Goal: Task Accomplishment & Management: Complete application form

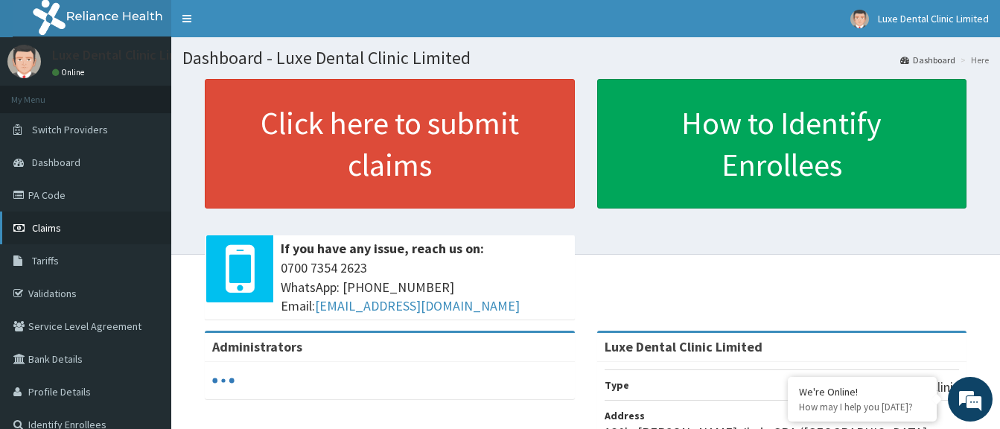
click at [106, 225] on link "Claims" at bounding box center [85, 227] width 171 height 33
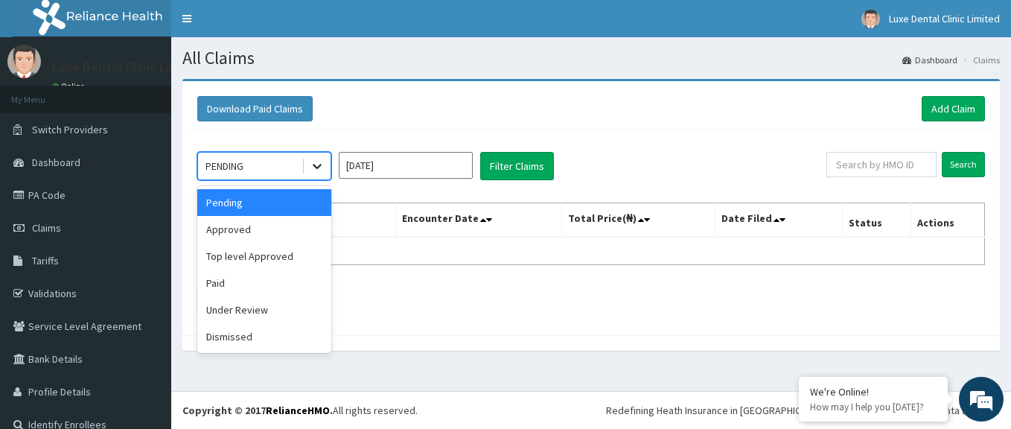
click at [328, 163] on div at bounding box center [317, 166] width 27 height 27
click at [278, 305] on div "Under Review" at bounding box center [264, 309] width 134 height 27
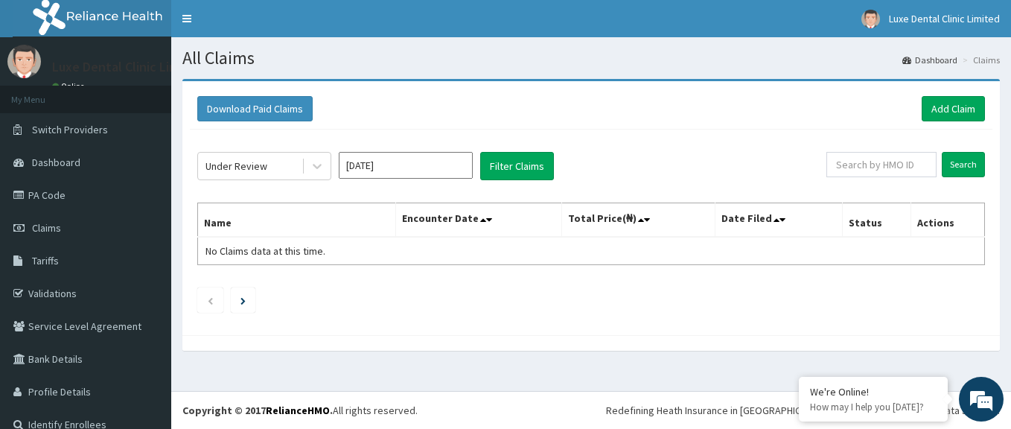
click at [278, 305] on ul at bounding box center [591, 299] width 788 height 25
click at [313, 167] on icon at bounding box center [317, 166] width 15 height 15
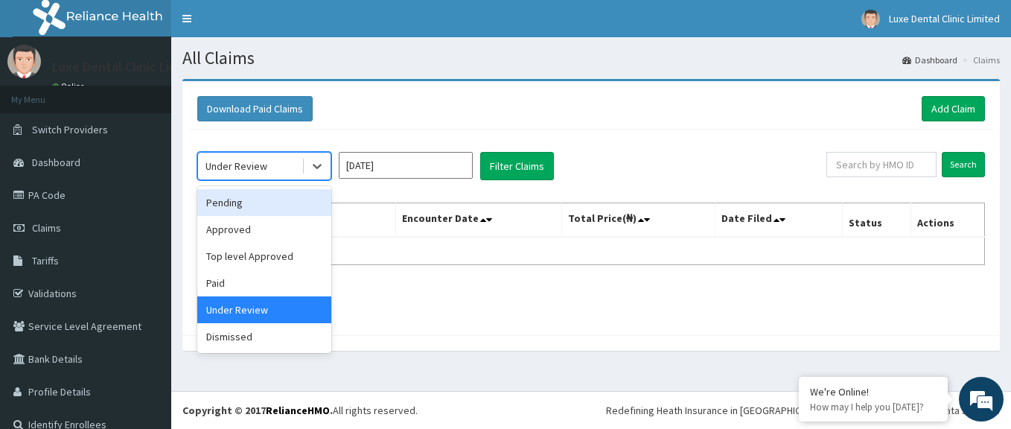
click at [258, 203] on div "Pending" at bounding box center [264, 202] width 134 height 27
click at [258, 203] on th "Name" at bounding box center [297, 220] width 198 height 34
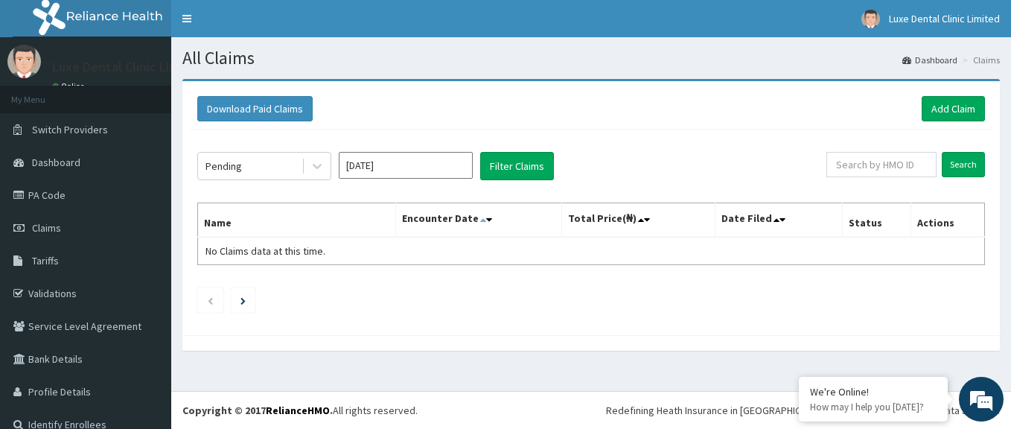
click at [481, 217] on icon at bounding box center [483, 219] width 6 height 10
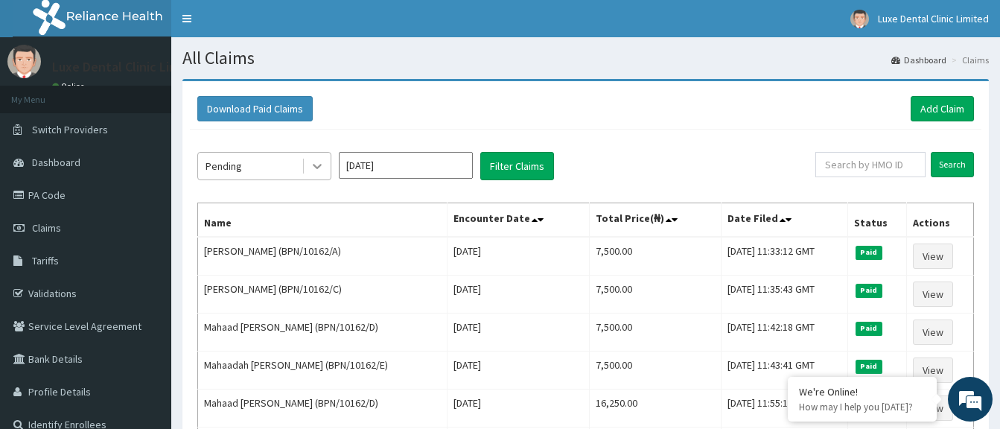
click at [317, 165] on icon at bounding box center [317, 166] width 15 height 15
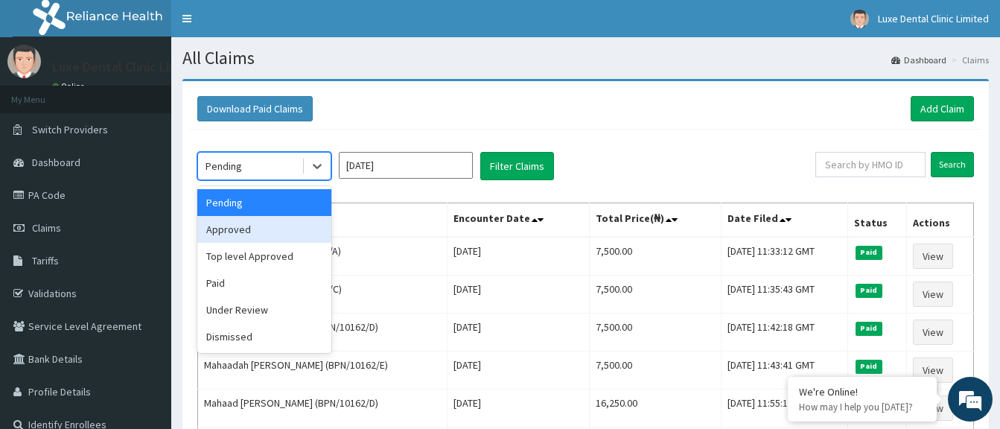
click at [291, 224] on div "Approved" at bounding box center [264, 229] width 134 height 27
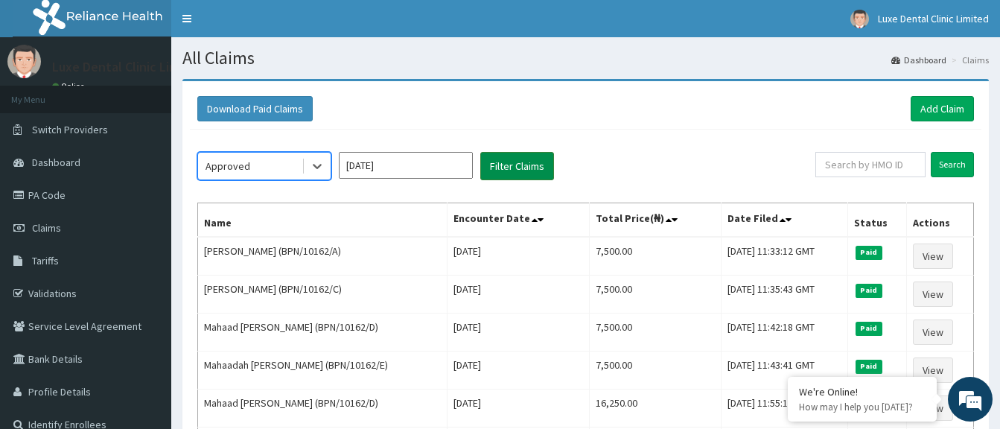
click at [514, 164] on button "Filter Claims" at bounding box center [517, 166] width 74 height 28
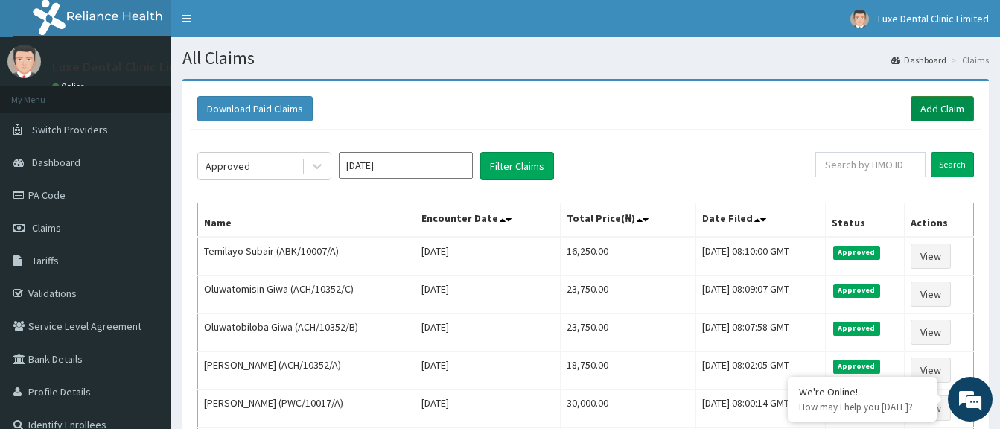
click at [930, 100] on link "Add Claim" at bounding box center [942, 108] width 63 height 25
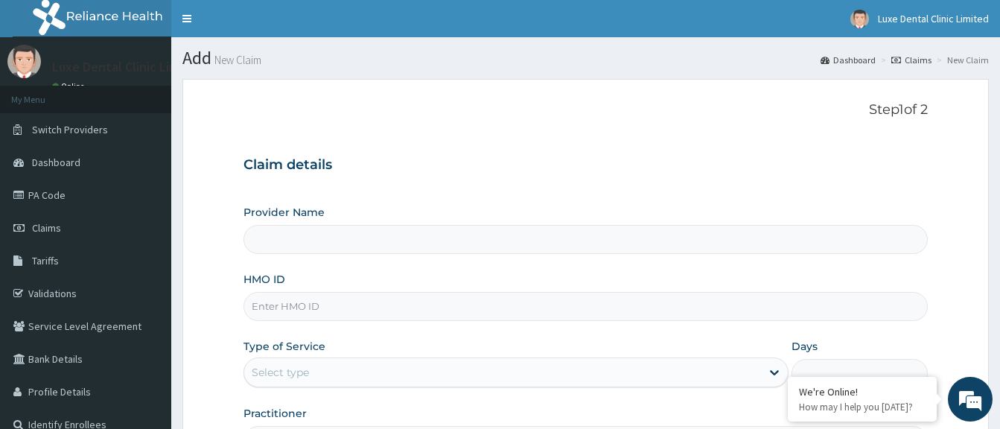
type input "Luxe Dental Clinic Limited"
click at [45, 194] on link "PA Code" at bounding box center [85, 195] width 171 height 33
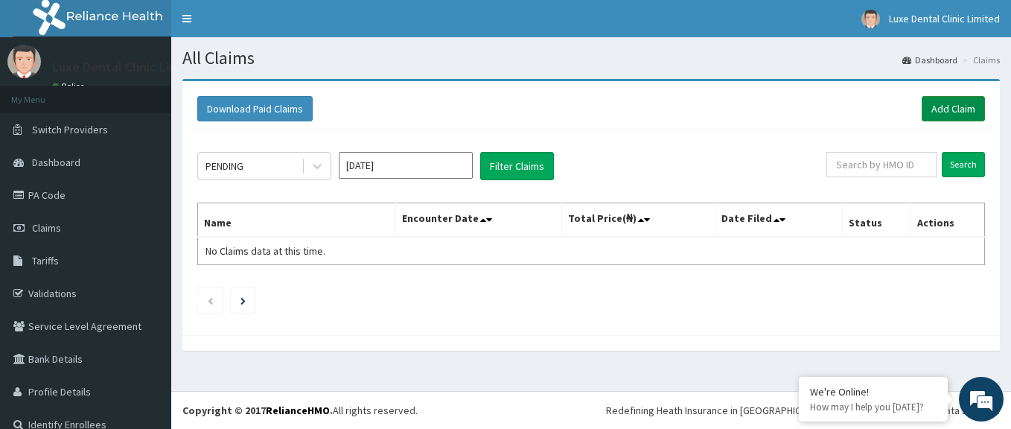
click at [952, 107] on link "Add Claim" at bounding box center [953, 108] width 63 height 25
drag, startPoint x: 952, startPoint y: 107, endPoint x: 936, endPoint y: 93, distance: 21.1
click at [951, 107] on link "Add Claim" at bounding box center [953, 108] width 63 height 25
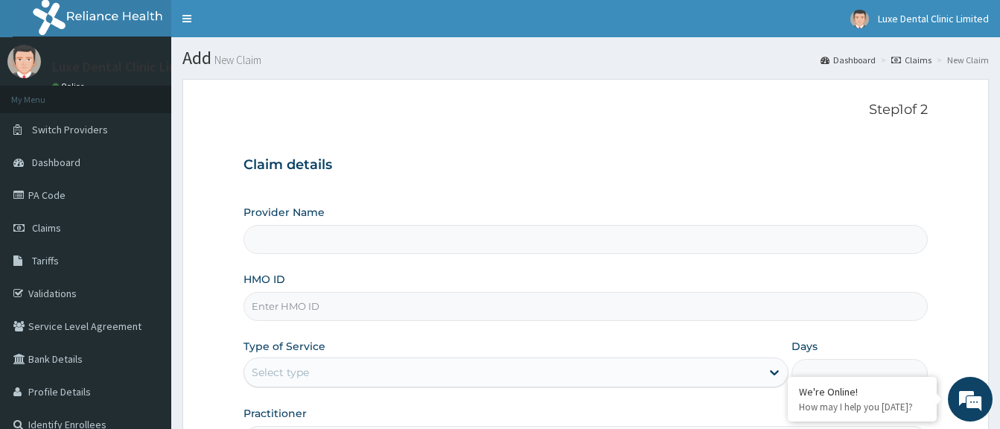
type input "Luxe Dental Clinic Limited"
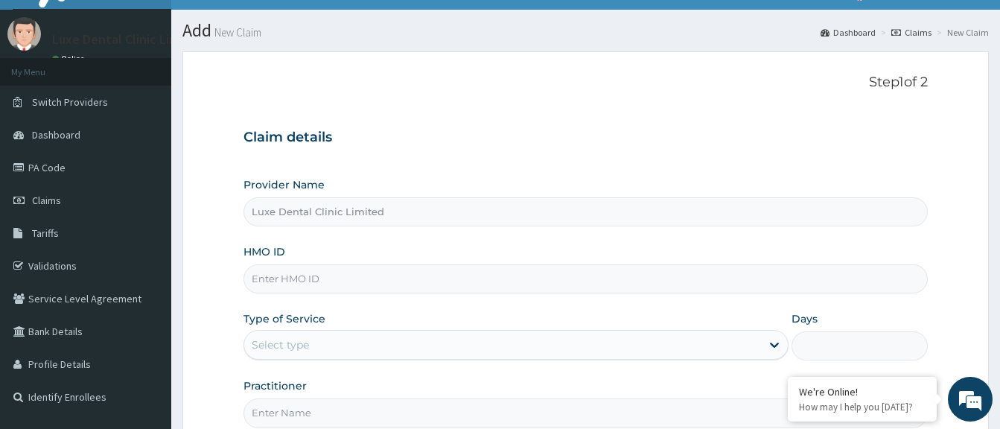
scroll to position [74, 0]
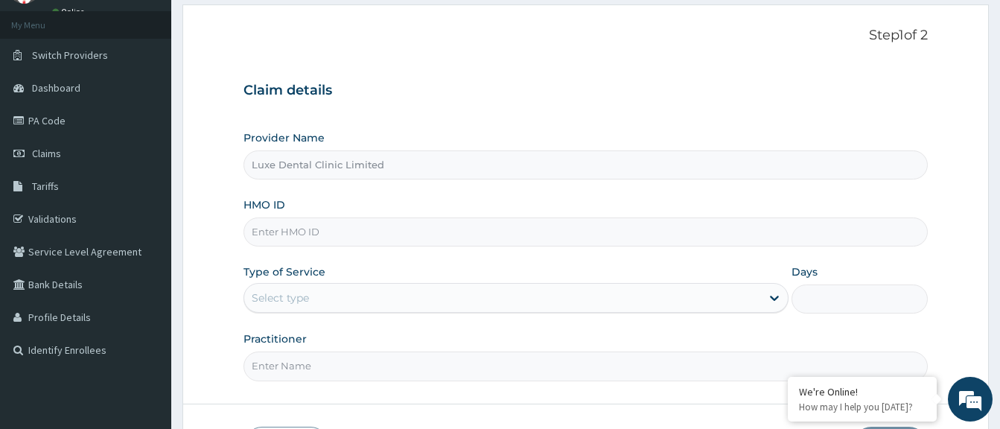
click at [497, 229] on input "HMO ID" at bounding box center [585, 231] width 684 height 29
paste input "SZX/10008/B"
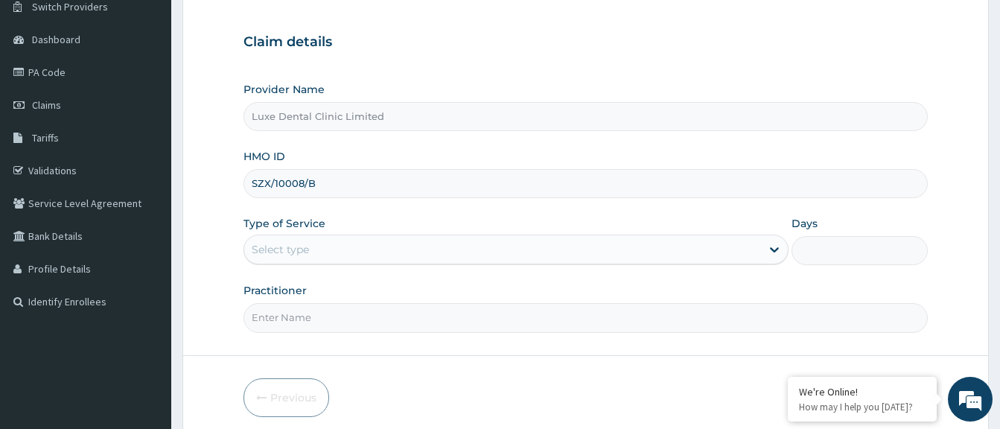
scroll to position [149, 0]
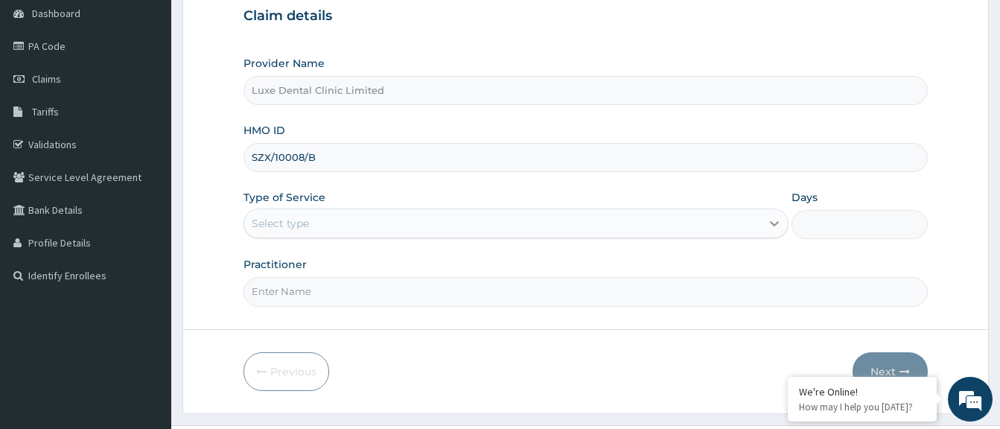
type input "SZX/10008/B"
click at [770, 223] on icon at bounding box center [774, 223] width 15 height 15
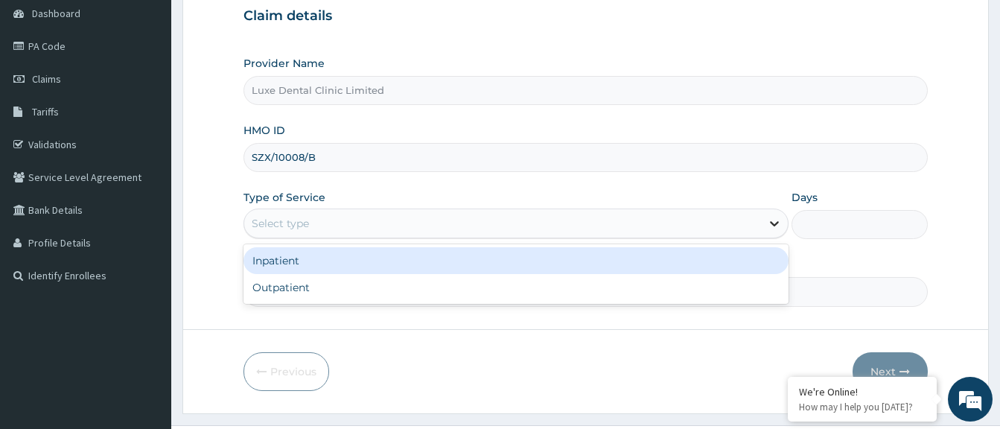
click at [769, 220] on icon at bounding box center [774, 223] width 15 height 15
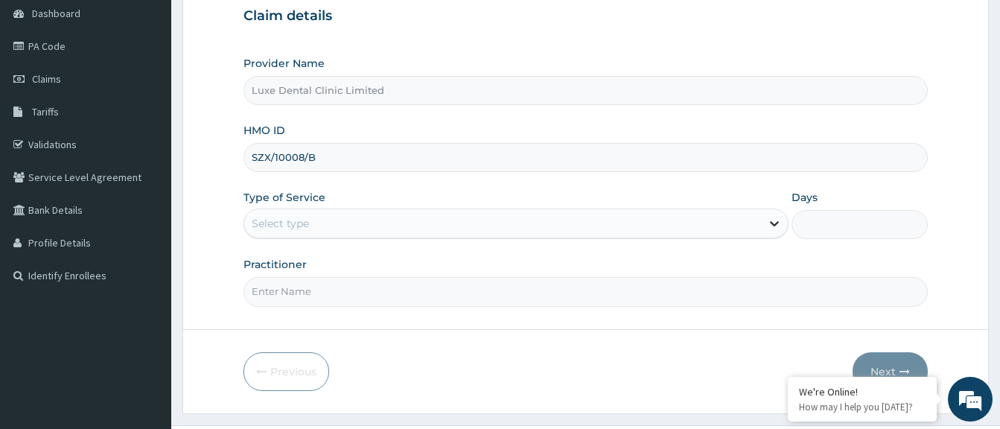
click at [769, 220] on icon at bounding box center [774, 223] width 15 height 15
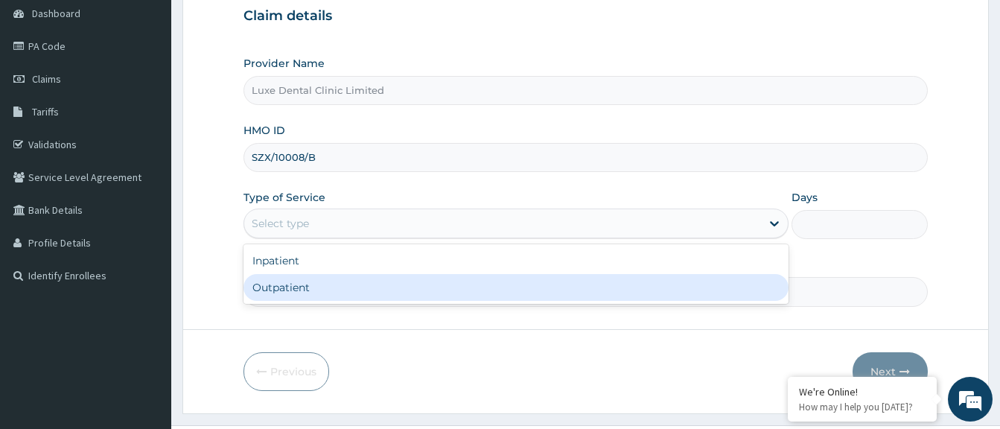
click at [686, 292] on div "Outpatient" at bounding box center [515, 287] width 545 height 27
type input "1"
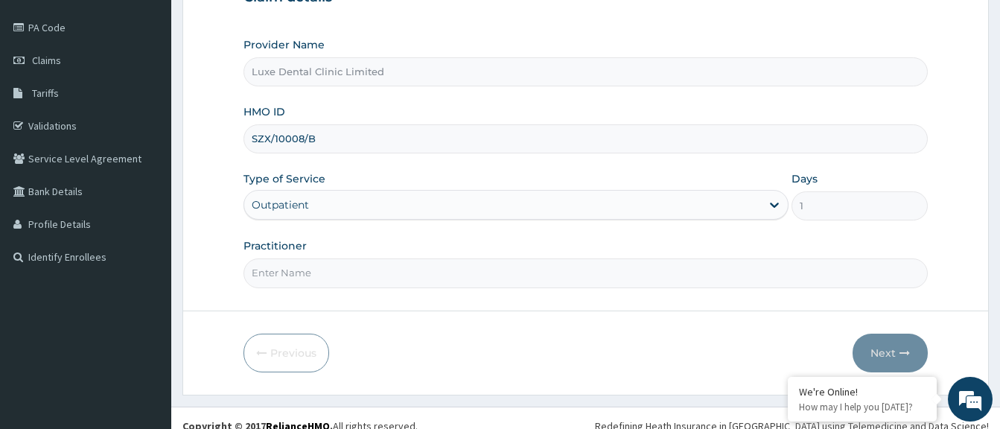
scroll to position [183, 0]
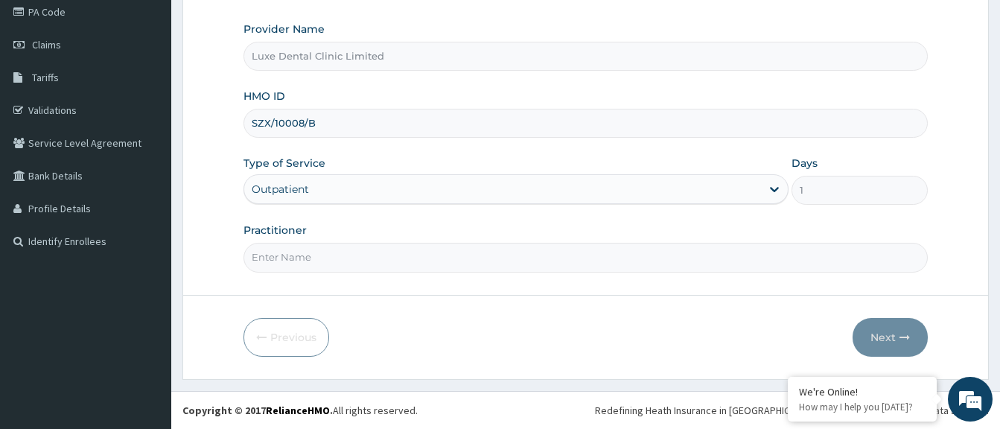
click at [721, 260] on input "Practitioner" at bounding box center [585, 257] width 684 height 29
type input "DR OYEMADE"
click at [890, 336] on button "Next" at bounding box center [890, 337] width 75 height 39
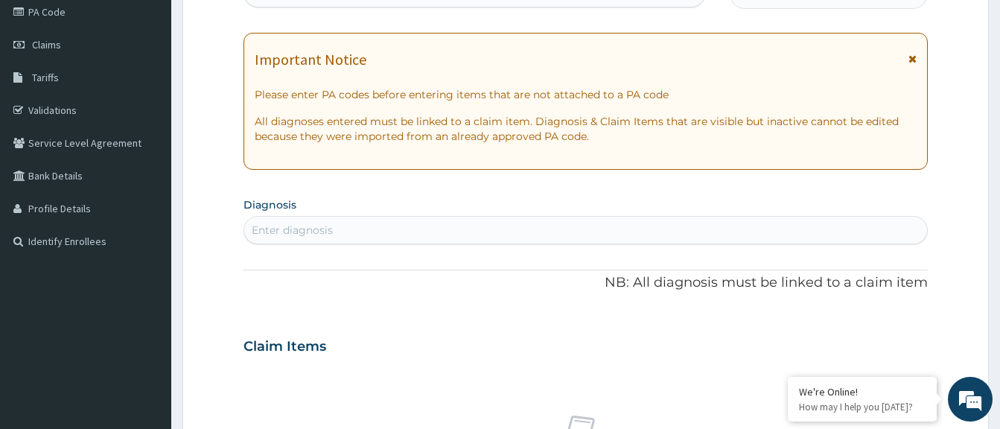
click at [890, 336] on div "Claim Items" at bounding box center [585, 343] width 684 height 39
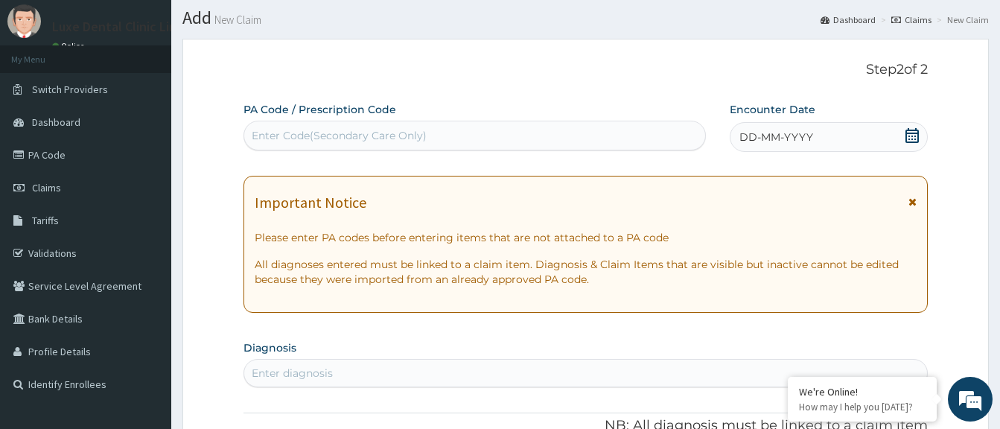
scroll to position [34, 0]
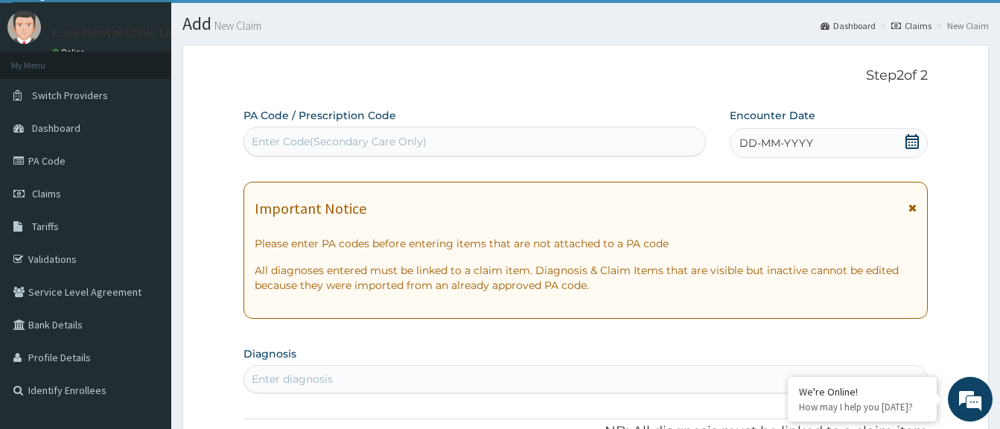
click at [591, 146] on div "Enter Code(Secondary Care Only)" at bounding box center [474, 142] width 461 height 24
paste input "PA/C85001"
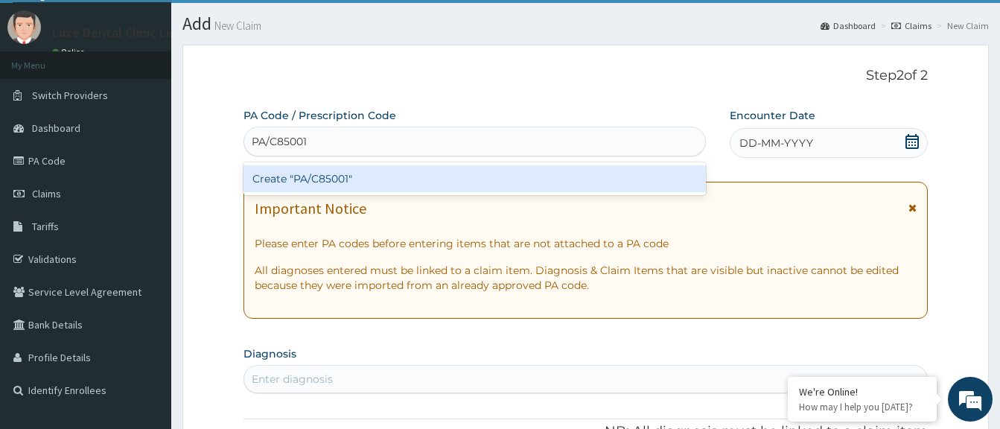
type input "PA/C85001"
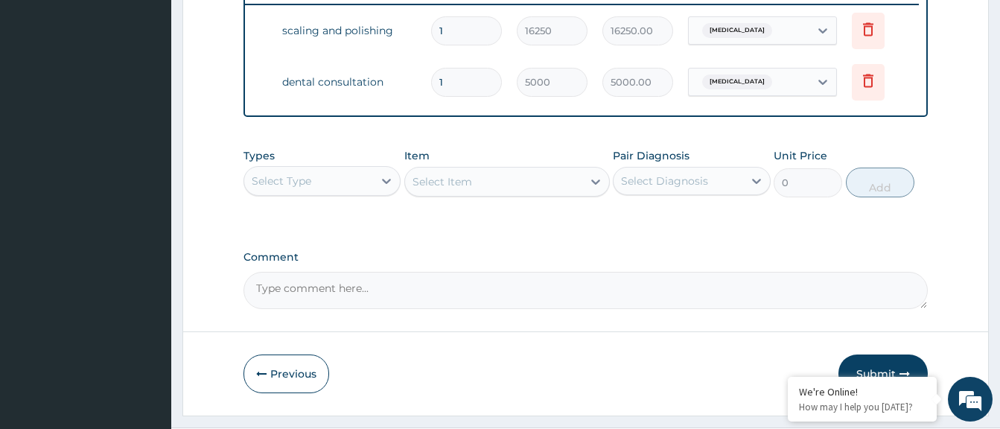
scroll to position [637, 0]
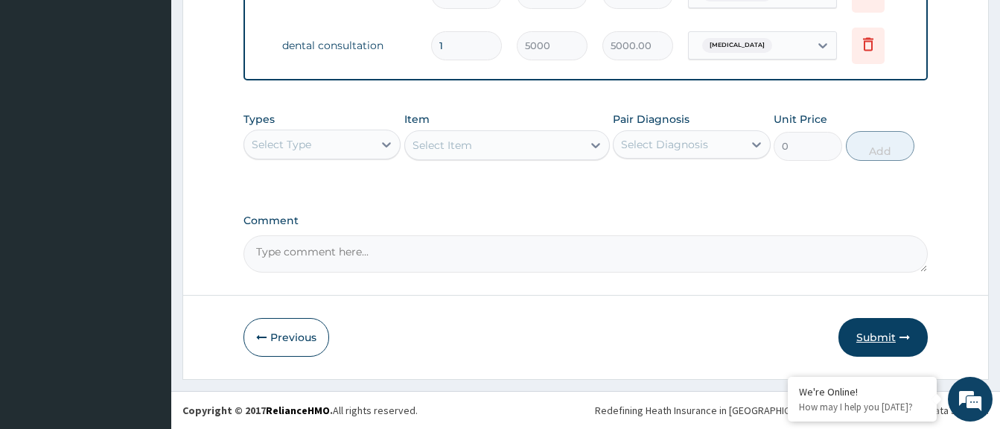
click at [901, 328] on button "Submit" at bounding box center [882, 337] width 89 height 39
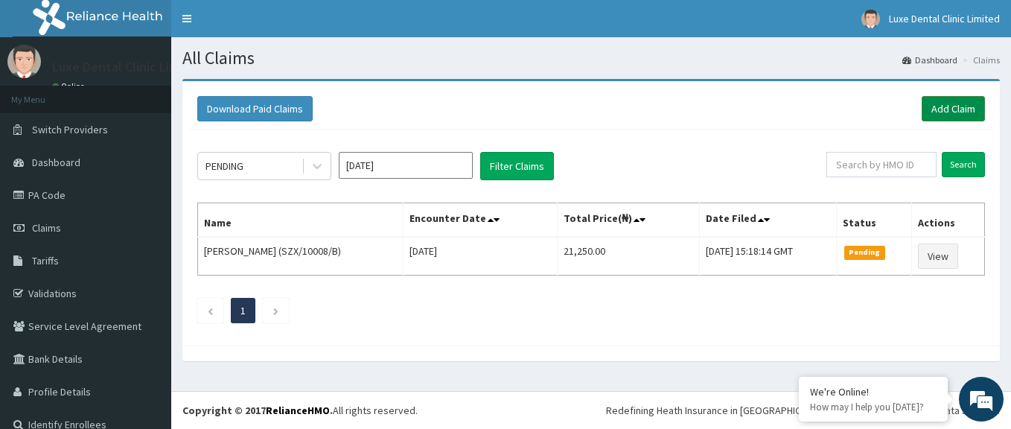
click at [948, 104] on link "Add Claim" at bounding box center [953, 108] width 63 height 25
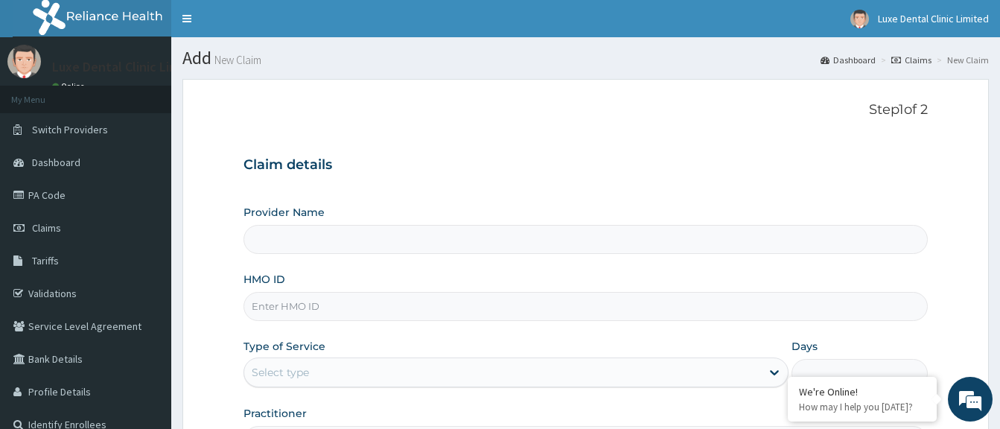
type input "Luxe Dental Clinic Limited"
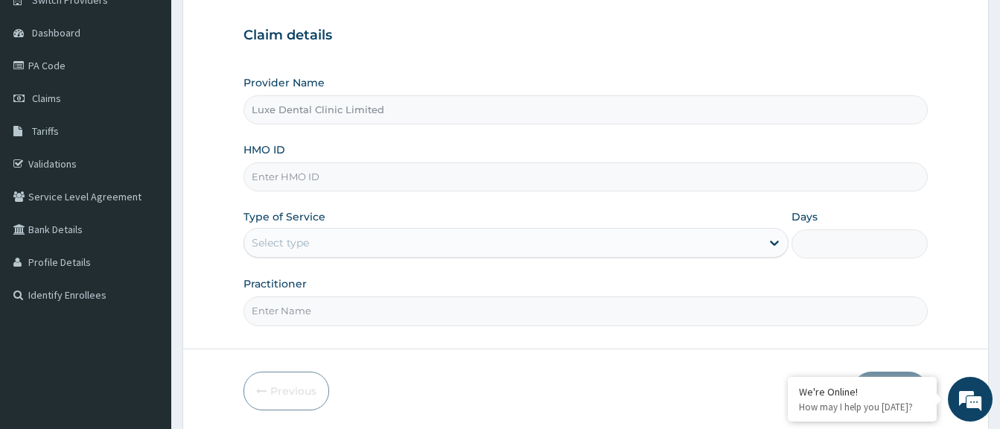
scroll to position [149, 0]
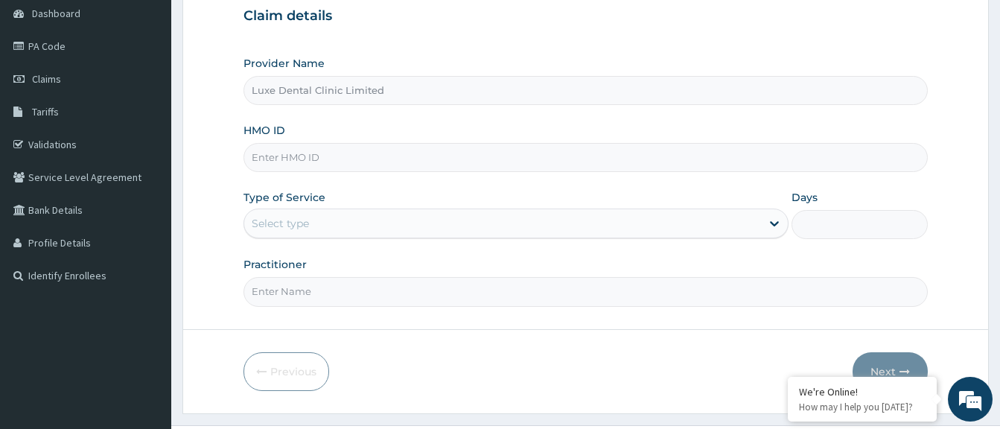
click at [325, 162] on input "HMO ID" at bounding box center [585, 157] width 684 height 29
paste input "SZX/10008/C"
type input "SZX/10008/C"
click at [365, 214] on div "Select type" at bounding box center [502, 223] width 517 height 24
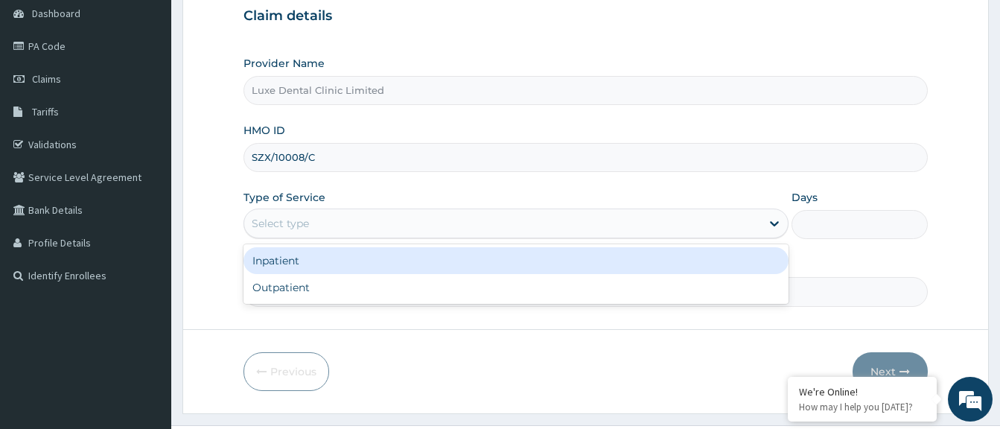
scroll to position [0, 0]
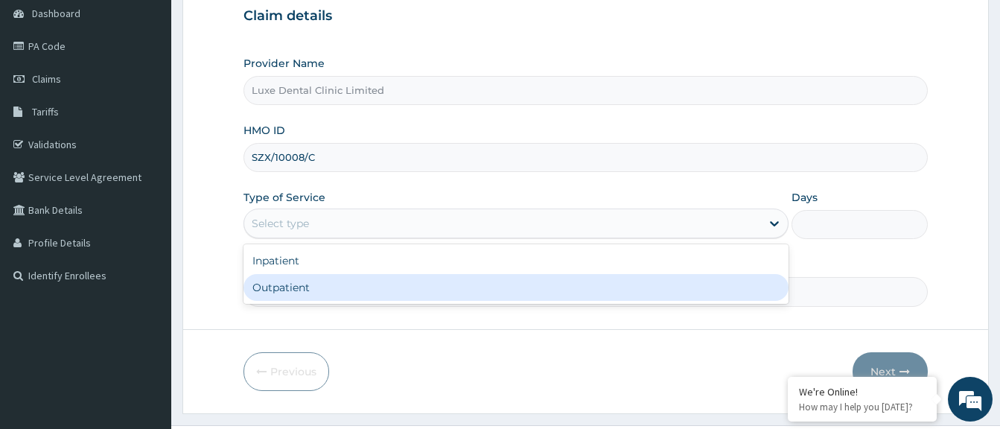
click at [343, 293] on div "Outpatient" at bounding box center [515, 287] width 545 height 27
type input "1"
click at [343, 293] on input "Practitioner" at bounding box center [585, 291] width 684 height 29
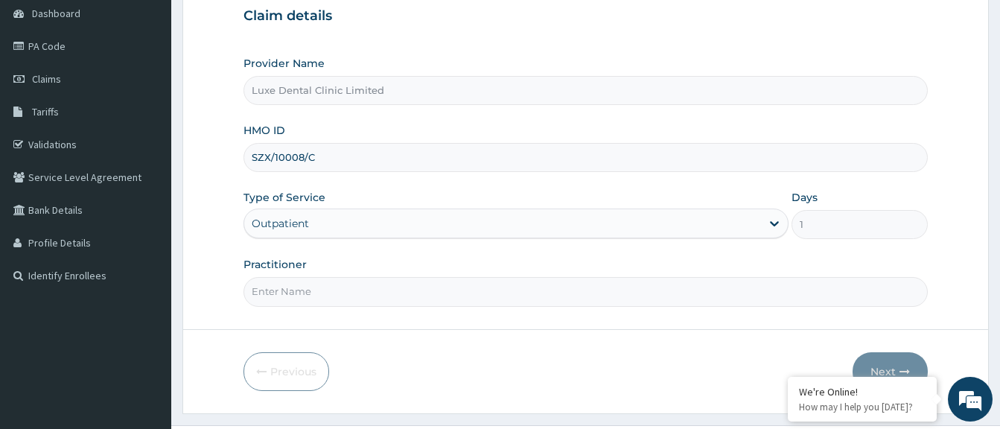
type input "DR OYEMADE"
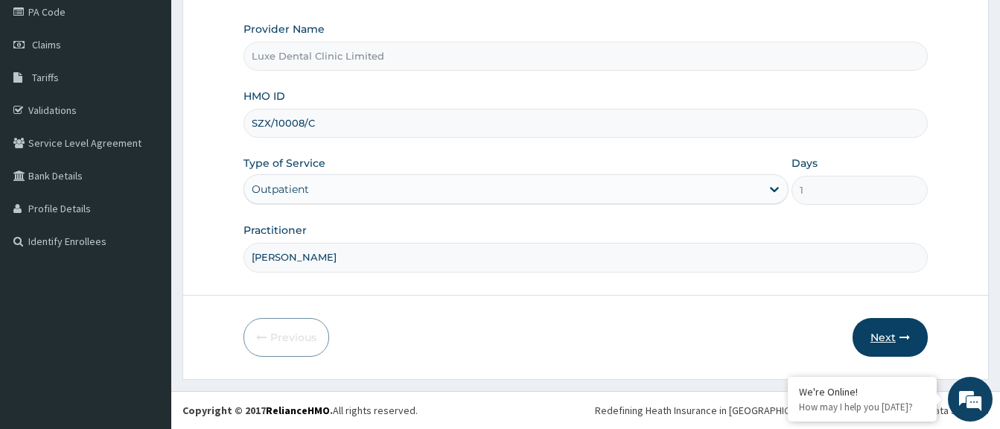
click at [885, 325] on button "Next" at bounding box center [890, 337] width 75 height 39
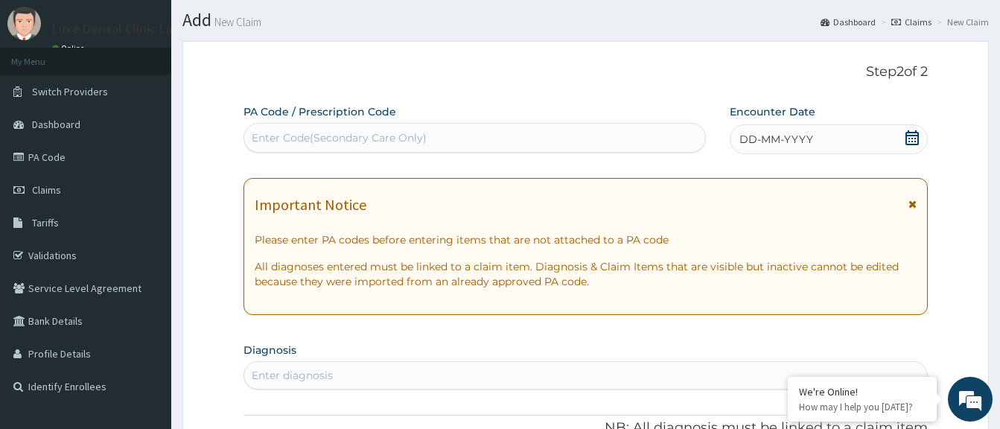
scroll to position [34, 0]
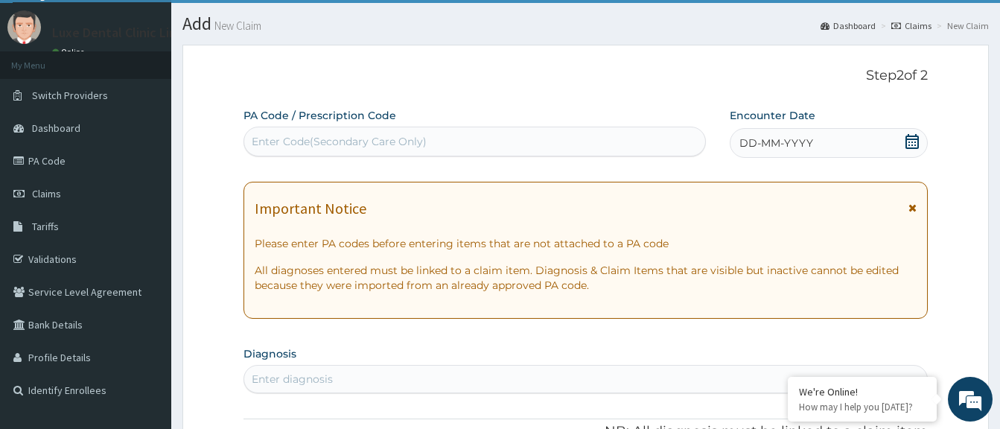
click at [526, 136] on div "Enter Code(Secondary Care Only)" at bounding box center [474, 142] width 461 height 24
paste input "PA/A96CE6"
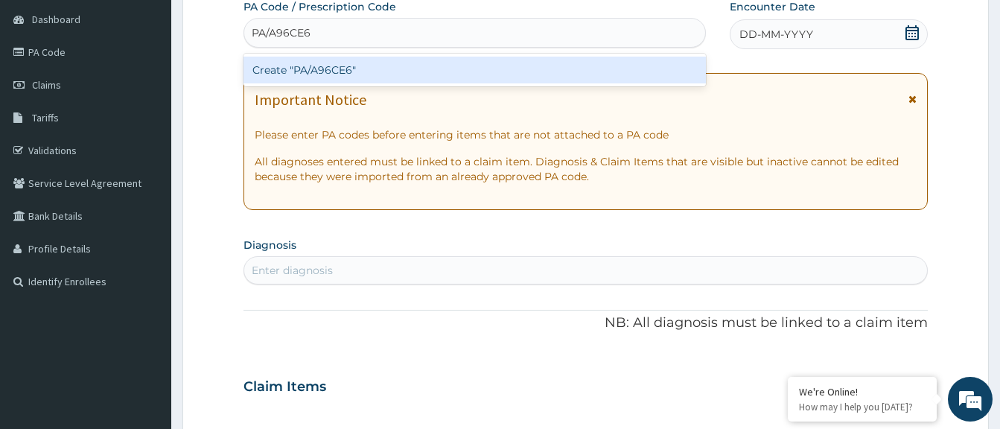
scroll to position [183, 0]
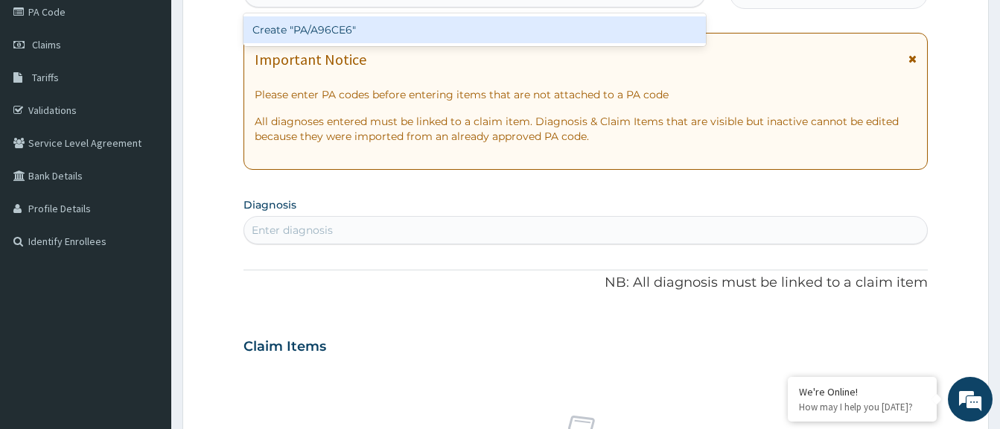
type input "PA/A96CE6"
click at [844, 7] on div "PA Code / Prescription Code option Create "PA/A96CE6" focused, 1 of 1. 1 result…" at bounding box center [585, 344] width 684 height 771
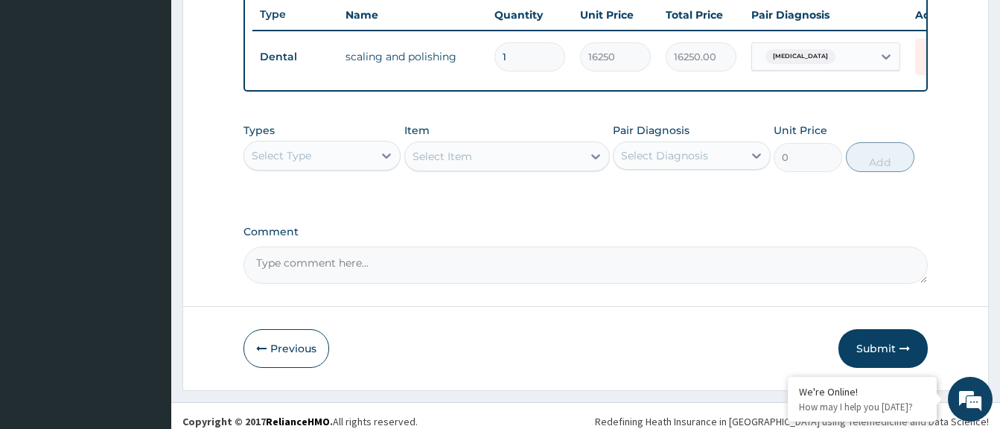
scroll to position [585, 0]
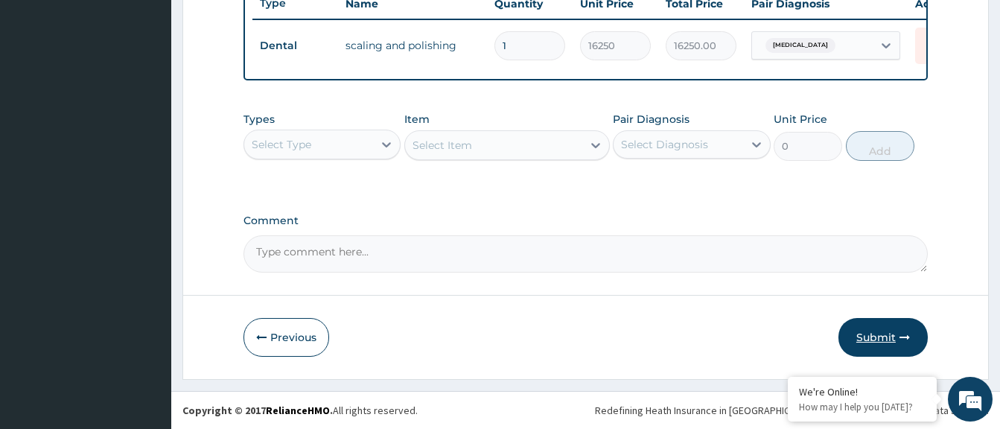
click at [879, 340] on button "Submit" at bounding box center [882, 337] width 89 height 39
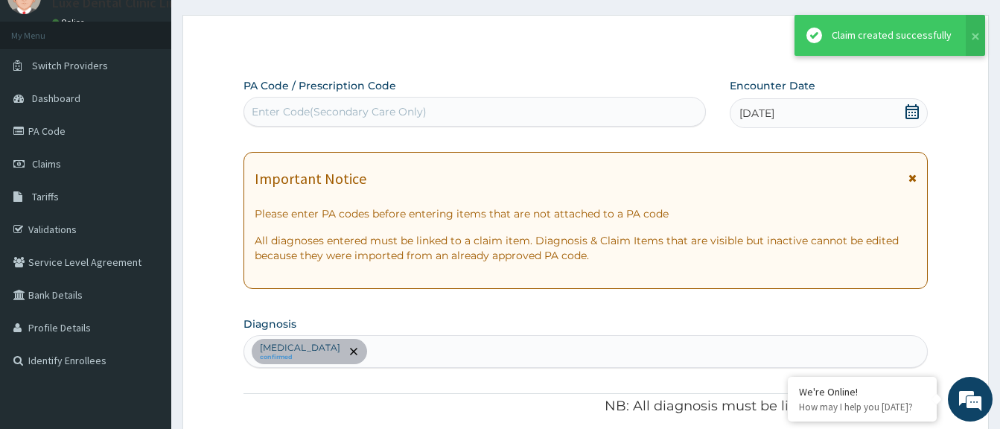
scroll to position [585, 0]
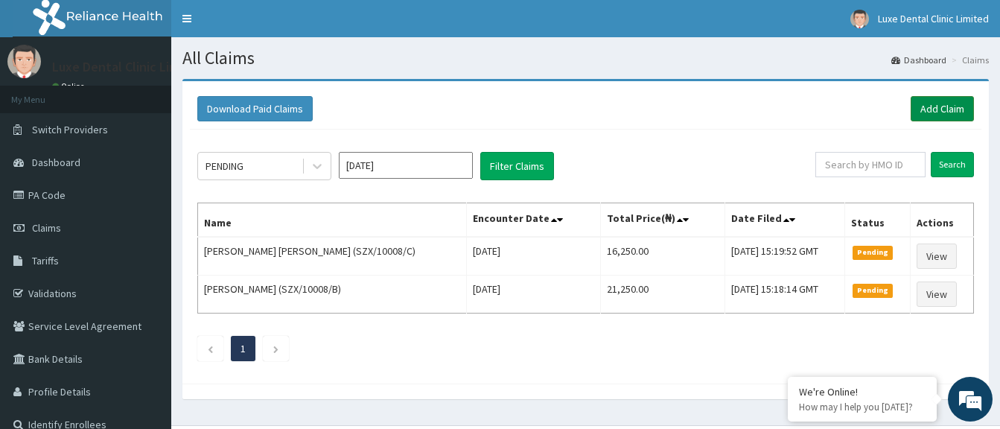
click at [932, 104] on link "Add Claim" at bounding box center [942, 108] width 63 height 25
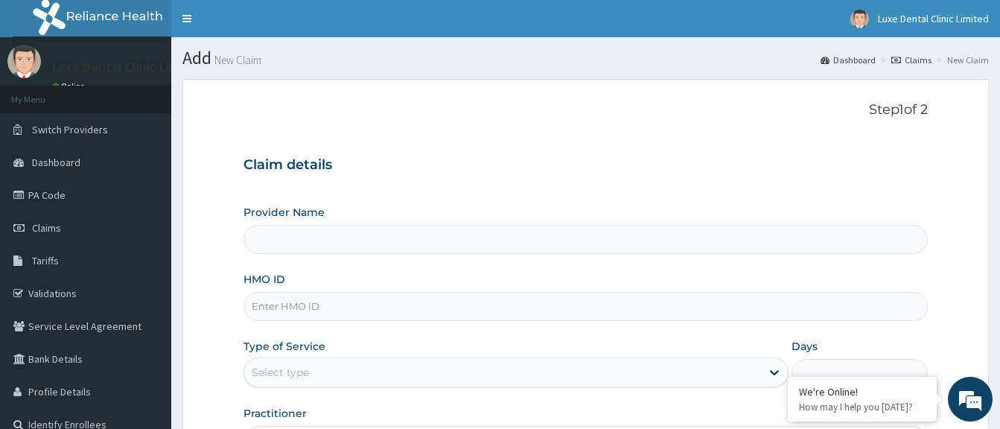
type input "Luxe Dental Clinic Limited"
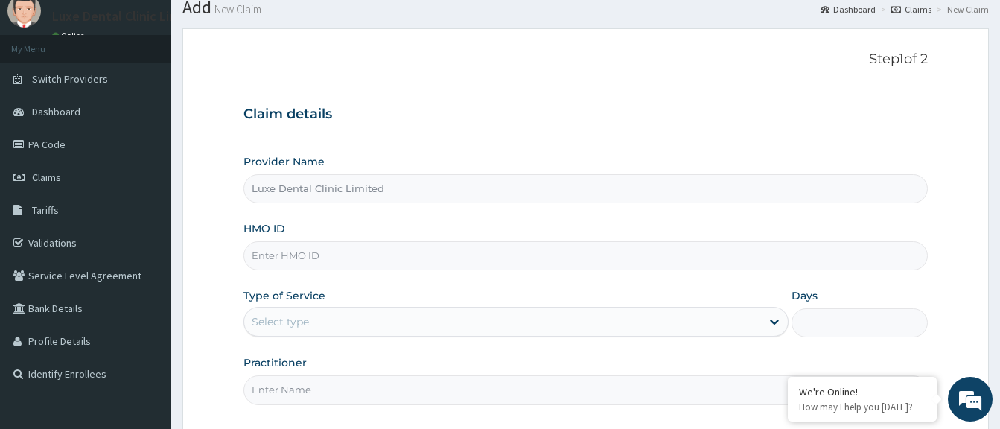
scroll to position [74, 0]
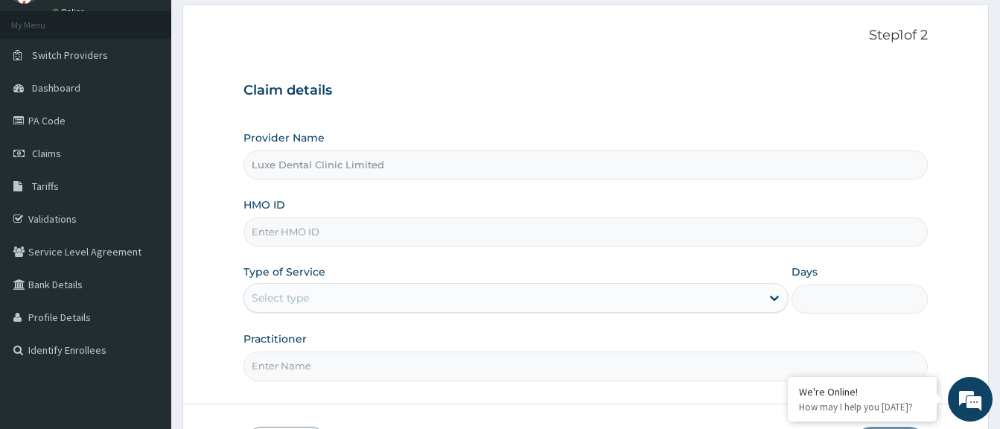
click at [415, 235] on input "HMO ID" at bounding box center [585, 231] width 684 height 29
paste input "SZX/10008/E"
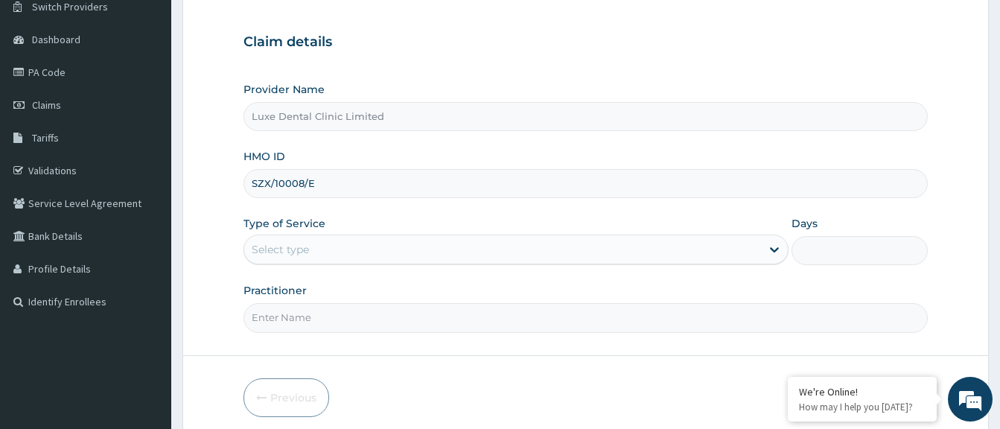
scroll to position [149, 0]
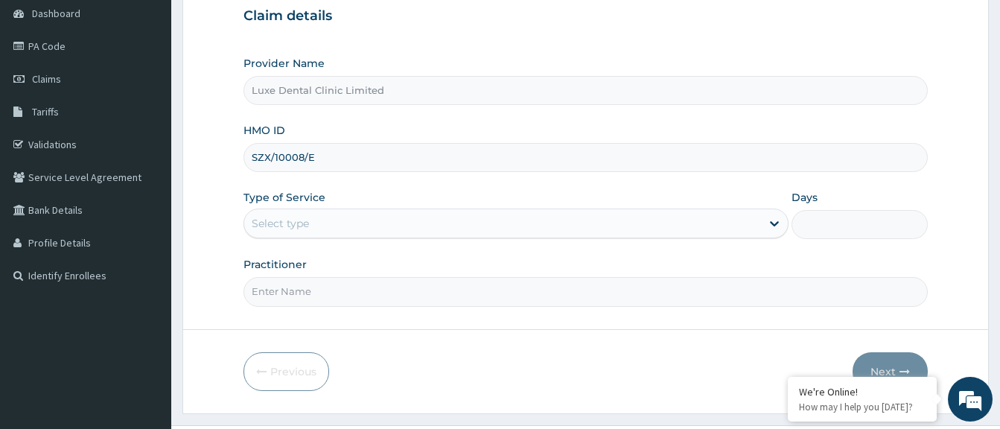
type input "SZX/10008/E"
click at [430, 225] on div "Select type" at bounding box center [502, 223] width 517 height 24
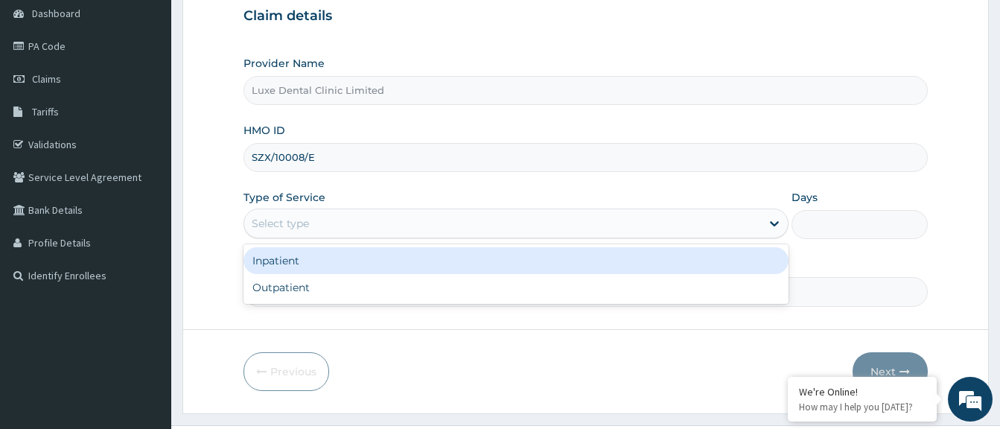
click at [430, 225] on div "Select type" at bounding box center [502, 223] width 517 height 24
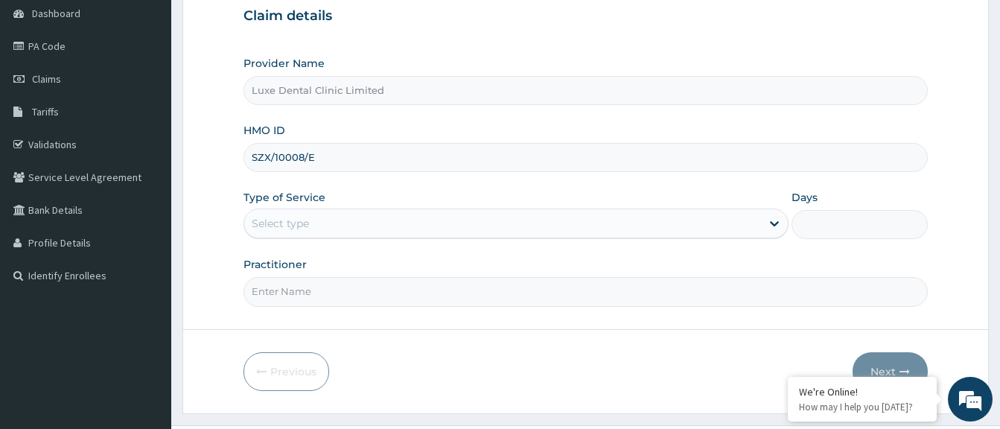
click at [450, 222] on div "Select type" at bounding box center [502, 223] width 517 height 24
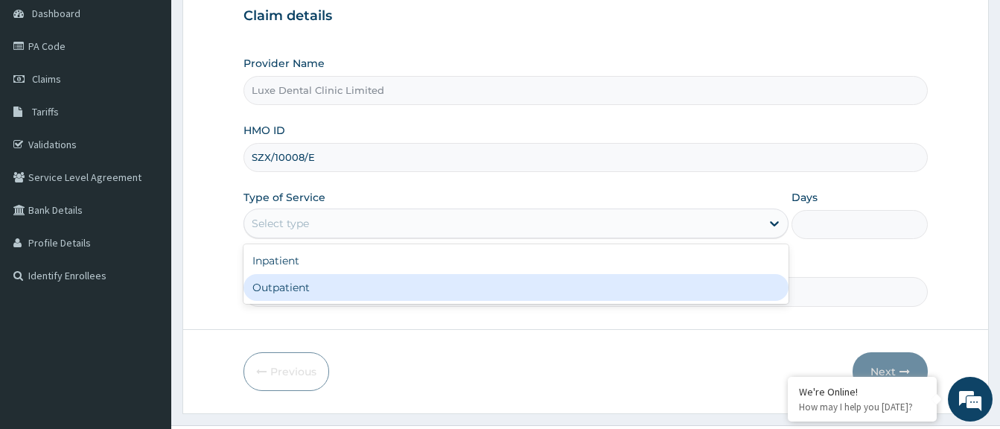
click at [457, 284] on div "Outpatient" at bounding box center [515, 287] width 545 height 27
type input "1"
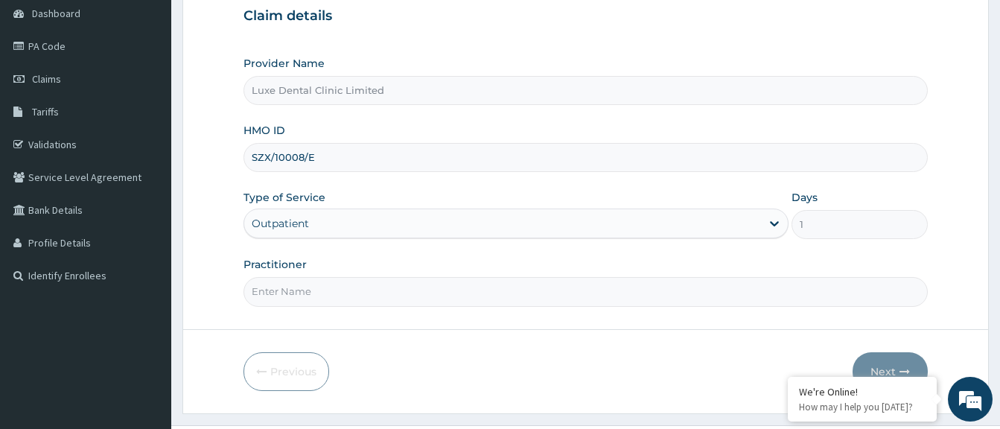
click at [460, 287] on input "Practitioner" at bounding box center [585, 291] width 684 height 29
type input "DR OYEMADE"
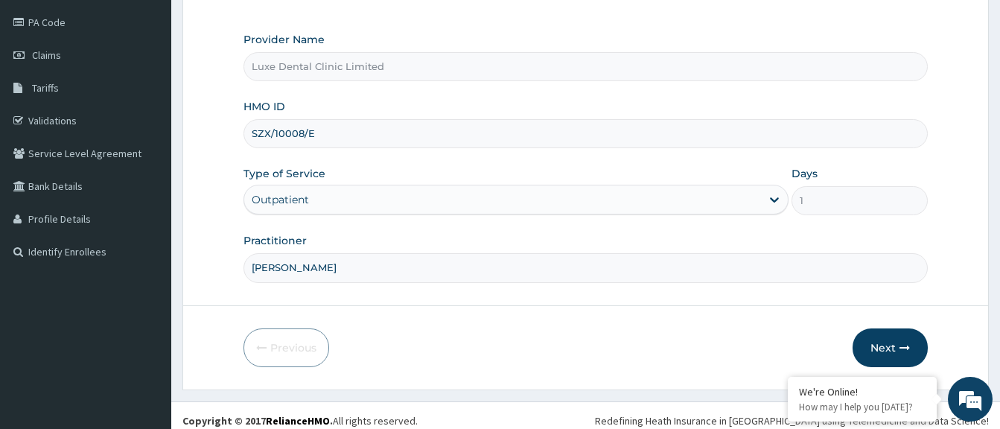
scroll to position [183, 0]
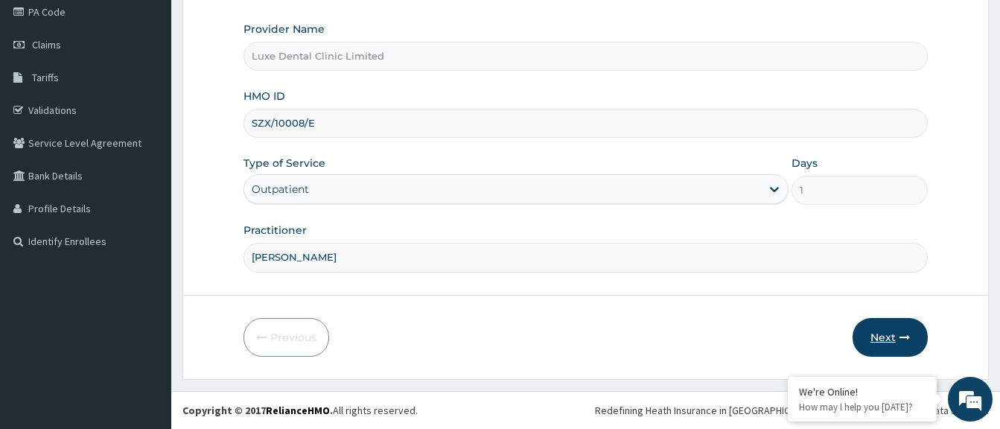
click at [887, 328] on button "Next" at bounding box center [890, 337] width 75 height 39
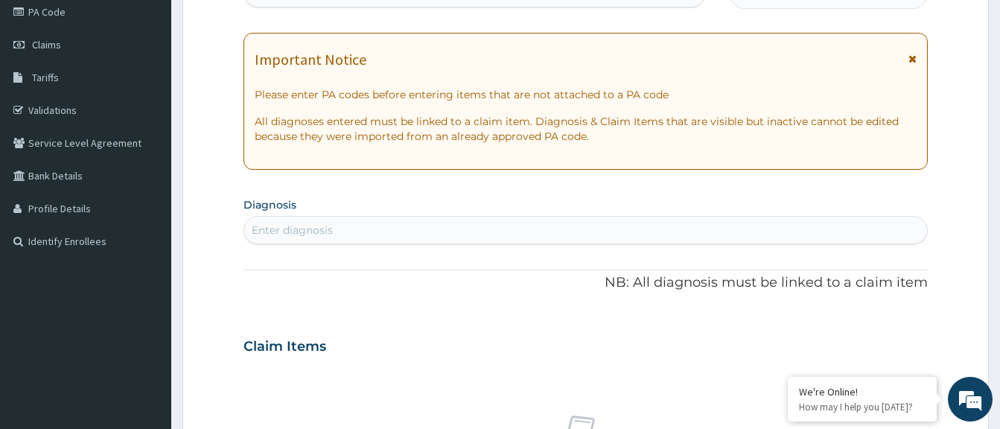
click at [887, 328] on div "Claim Items" at bounding box center [585, 343] width 684 height 39
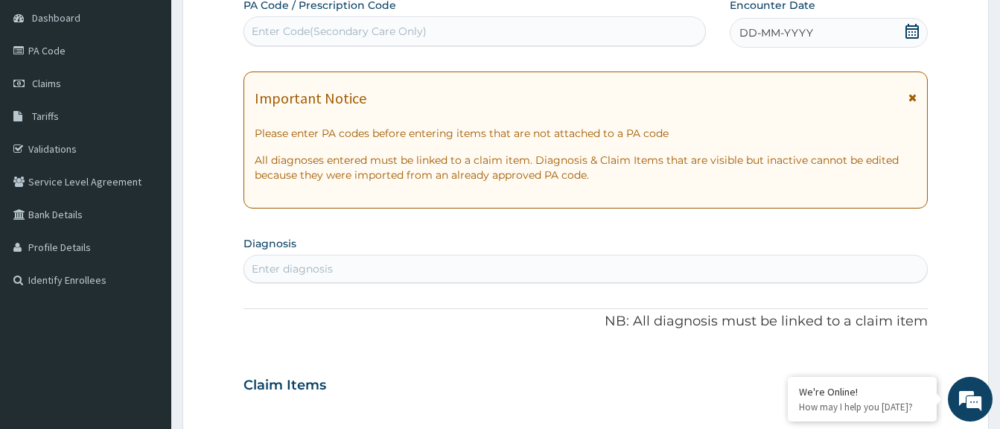
scroll to position [34, 0]
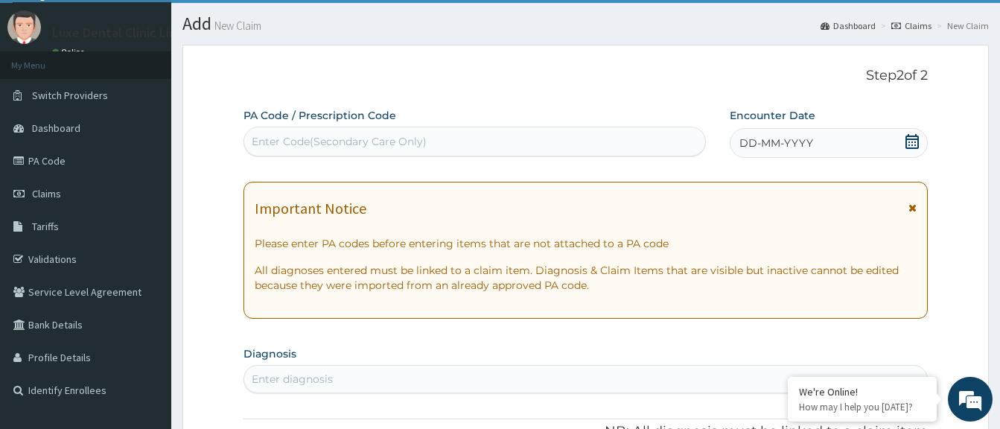
click at [652, 144] on div "Enter Code(Secondary Care Only)" at bounding box center [474, 142] width 461 height 24
click at [459, 144] on div "Enter Code(Secondary Care Only)" at bounding box center [474, 142] width 461 height 24
paste input "PA/C658F4"
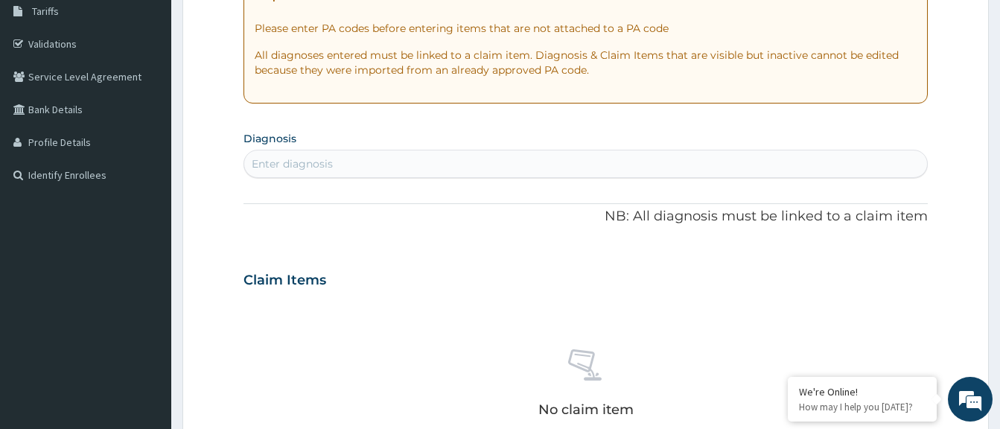
scroll to position [258, 0]
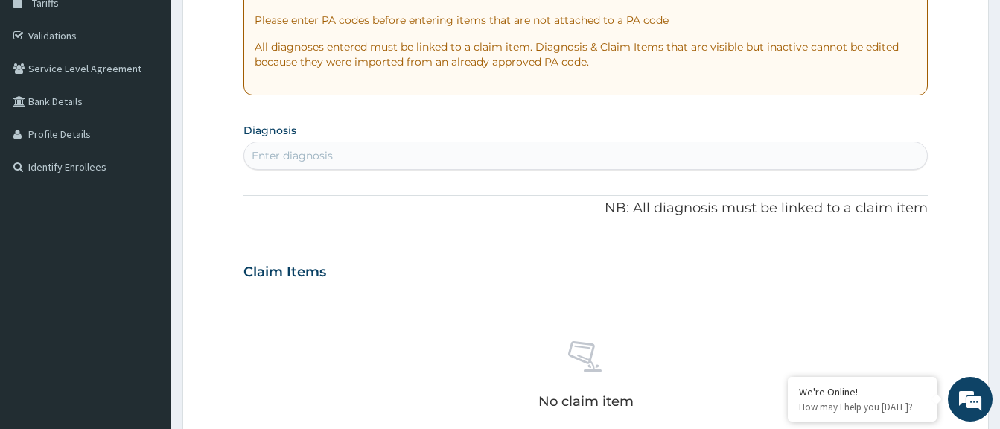
type input "PA/C658F4"
click at [331, 157] on div "PA Code / Prescription Code option Create "PA/C658F4" focused, 1 of 1. 1 result…" at bounding box center [585, 270] width 684 height 771
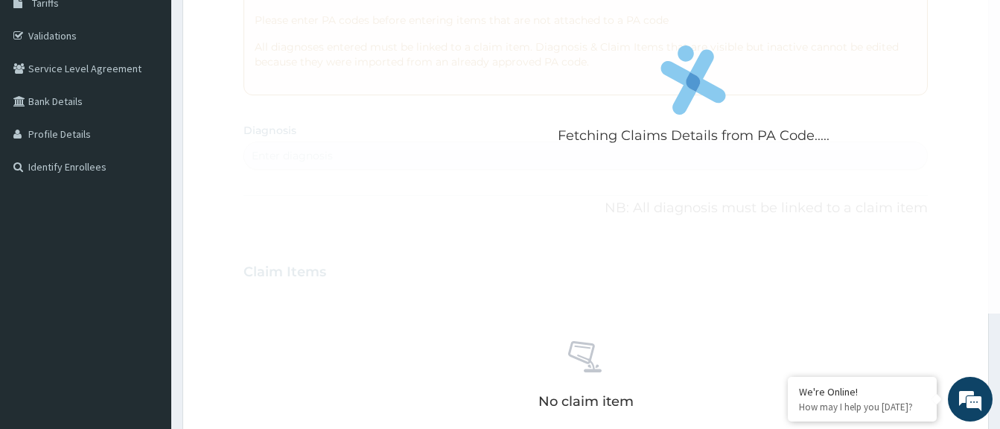
click at [331, 156] on div "Fetching Claims Details from PA Code....." at bounding box center [693, 99] width 900 height 429
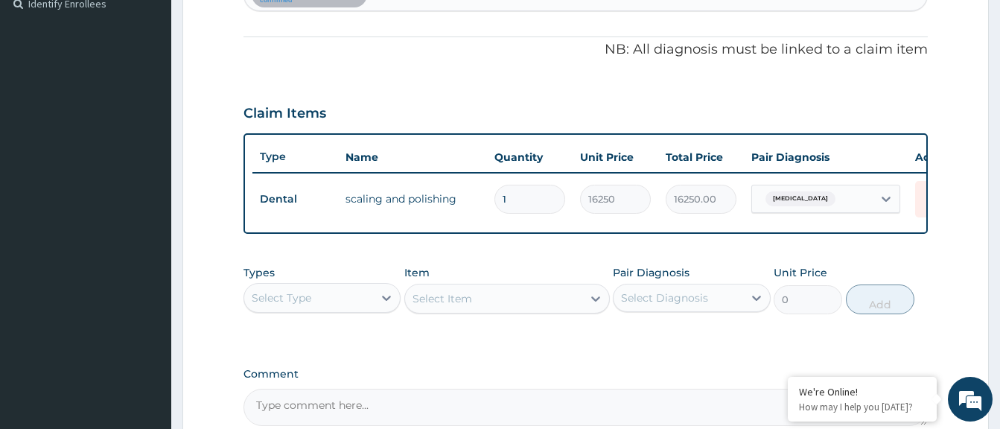
scroll to position [362, 0]
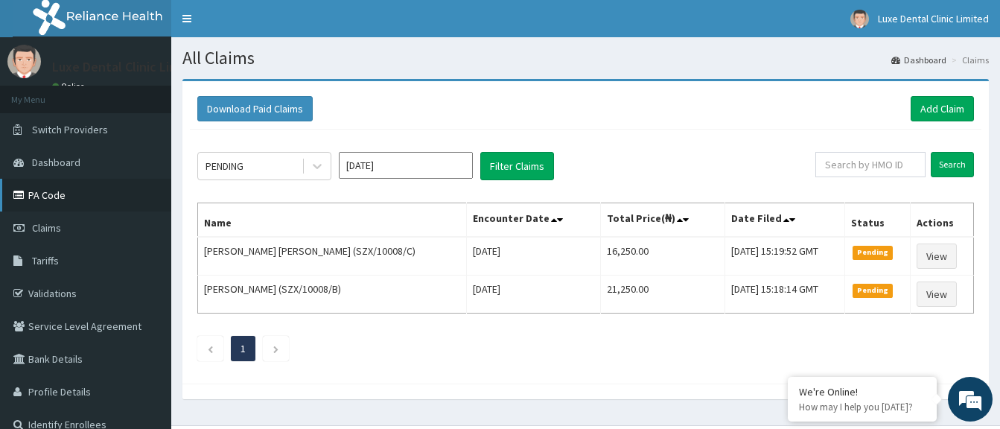
click at [75, 191] on link "PA Code" at bounding box center [85, 195] width 171 height 33
click at [954, 111] on link "Add Claim" at bounding box center [942, 108] width 63 height 25
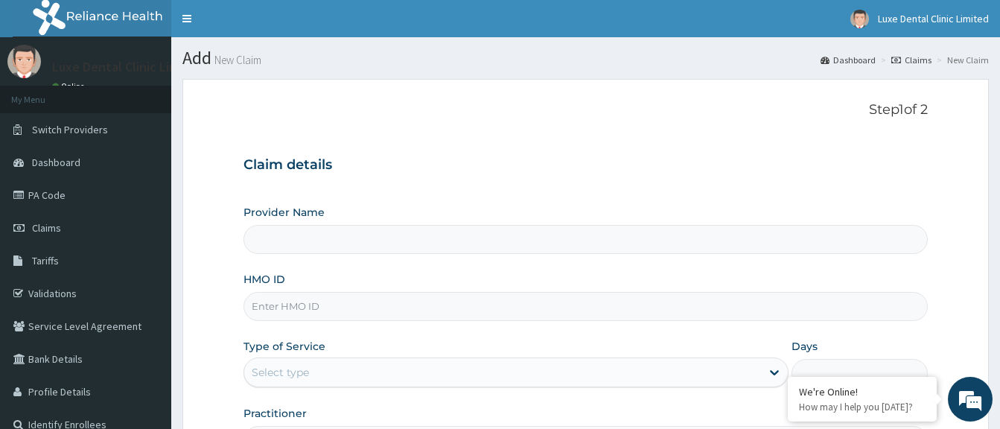
type input "Luxe Dental Clinic Limited"
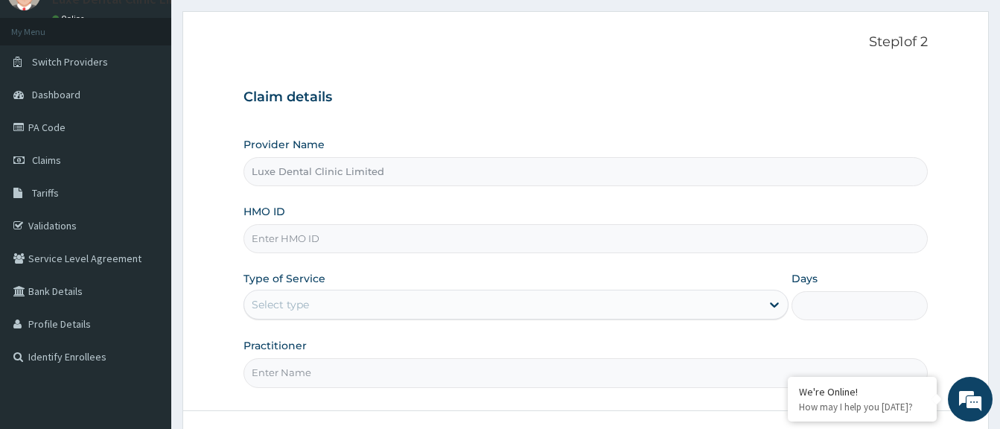
scroll to position [34, 0]
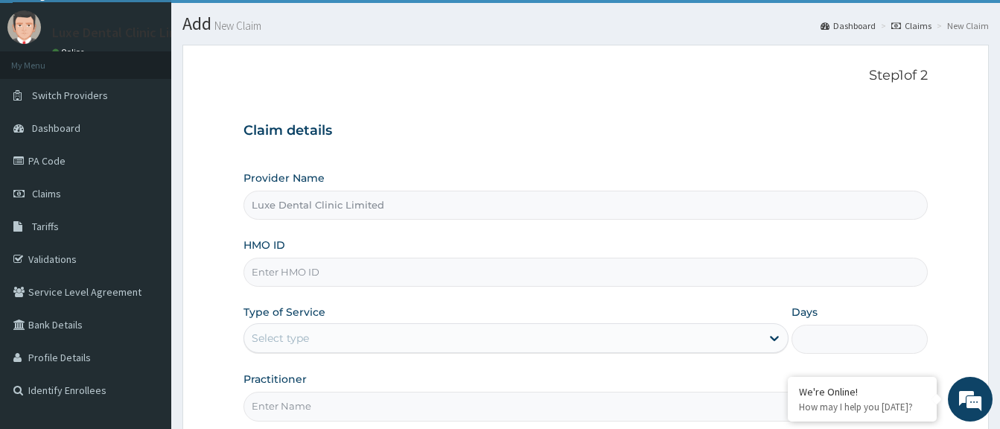
click at [336, 341] on div "Select type" at bounding box center [502, 338] width 517 height 24
click at [343, 274] on input "HMO ID" at bounding box center [585, 272] width 684 height 29
paste input "SZX/10008/E"
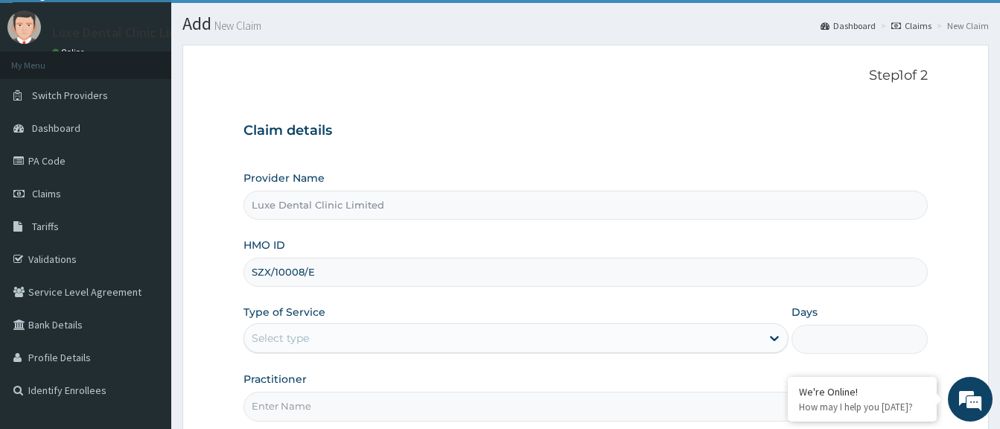
type input "SZX/10008/E"
click at [372, 332] on div "Select type" at bounding box center [502, 338] width 517 height 24
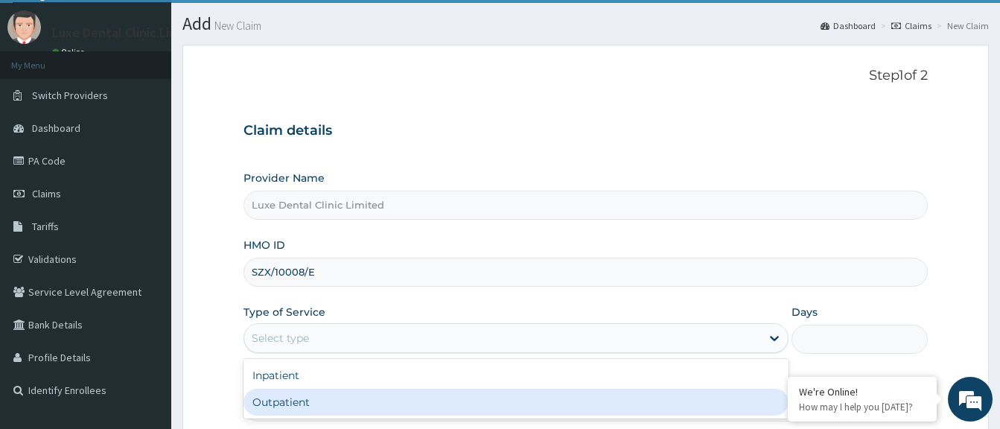
click at [370, 399] on div "Outpatient" at bounding box center [515, 402] width 545 height 27
type input "1"
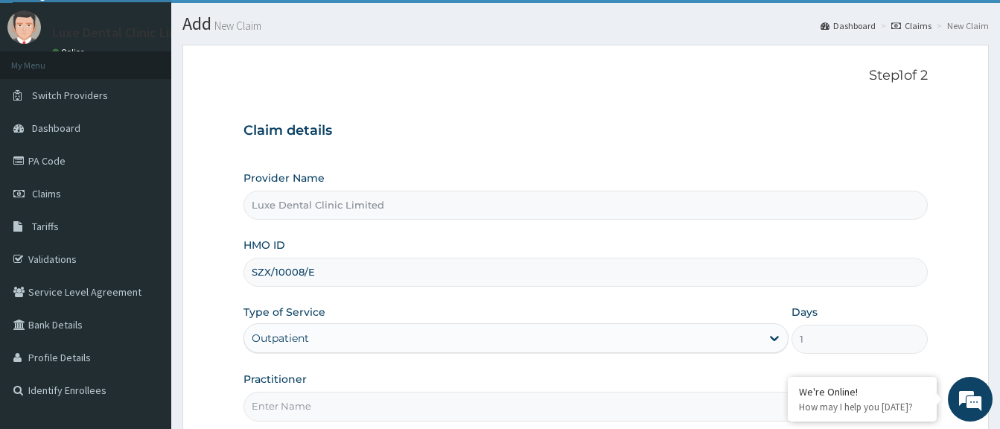
scroll to position [183, 0]
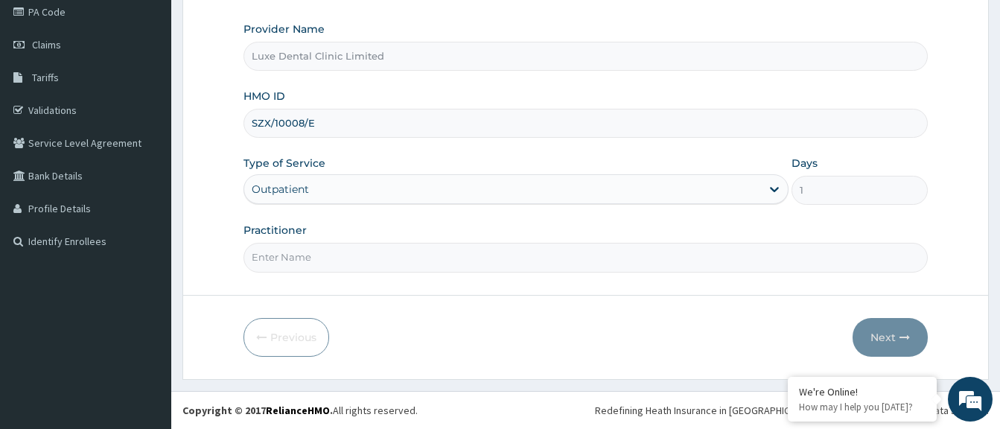
click at [754, 252] on input "Practitioner" at bounding box center [585, 257] width 684 height 29
drag, startPoint x: 754, startPoint y: 252, endPoint x: 701, endPoint y: 246, distance: 53.3
click at [754, 252] on input "Practitioner" at bounding box center [585, 257] width 684 height 29
type input "DR OYEMADE"
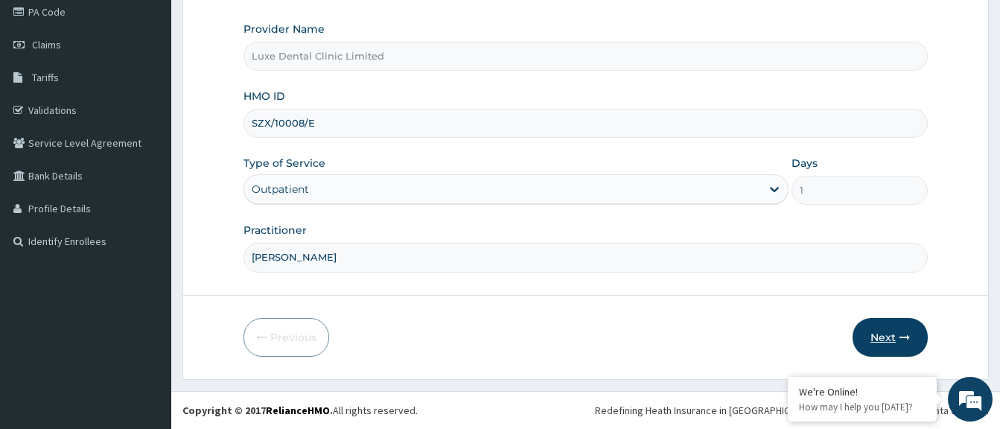
click at [892, 341] on button "Next" at bounding box center [890, 337] width 75 height 39
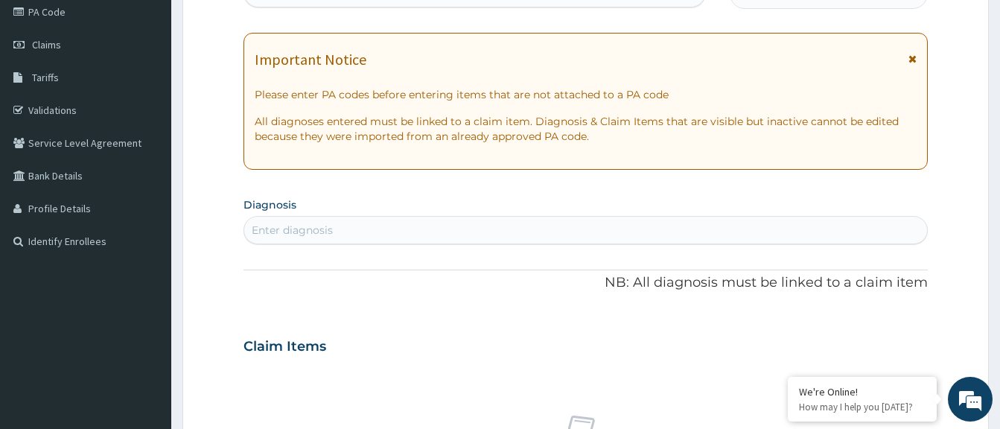
click at [430, 220] on div "Enter diagnosis" at bounding box center [585, 230] width 683 height 24
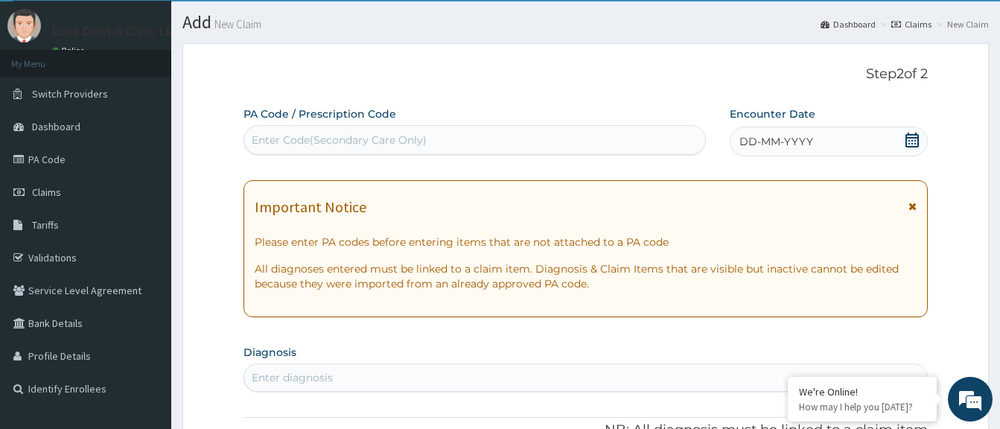
scroll to position [34, 0]
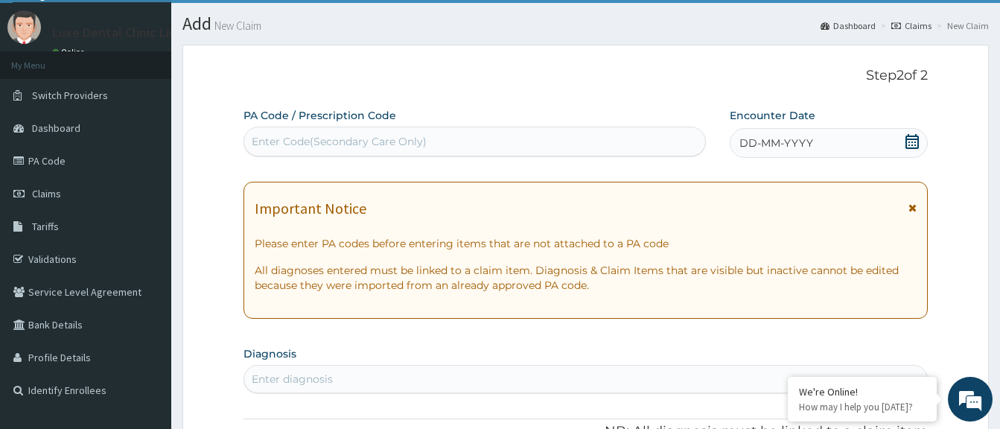
click at [468, 137] on div "Enter Code(Secondary Care Only)" at bounding box center [474, 142] width 461 height 24
paste input "PA/C658F4"
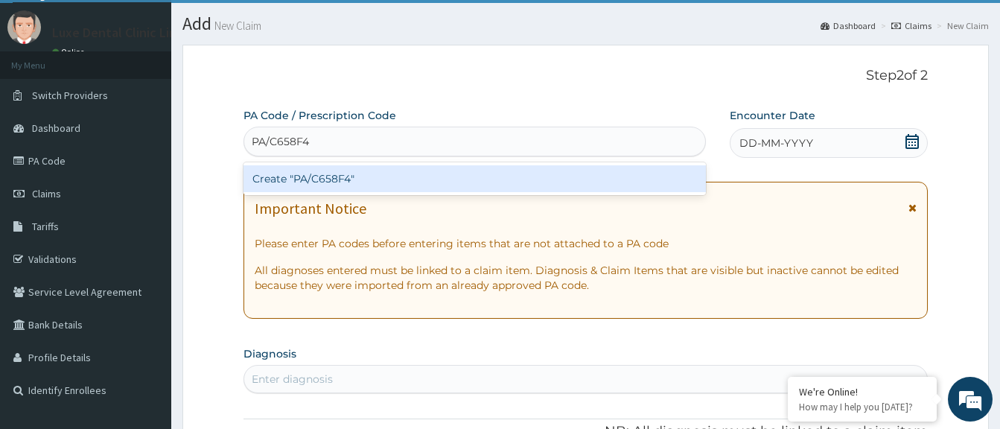
type input "PA/C658F4"
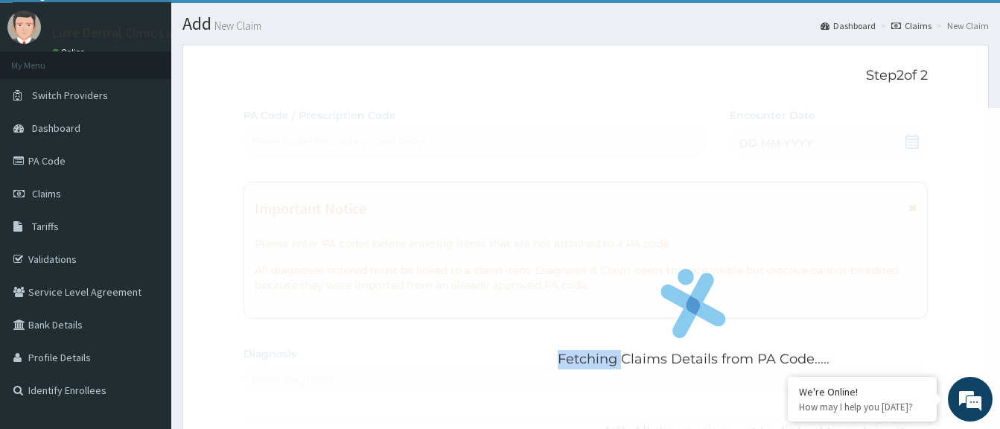
click at [788, 133] on div "Fetching Claims Details from PA Code....." at bounding box center [693, 322] width 900 height 429
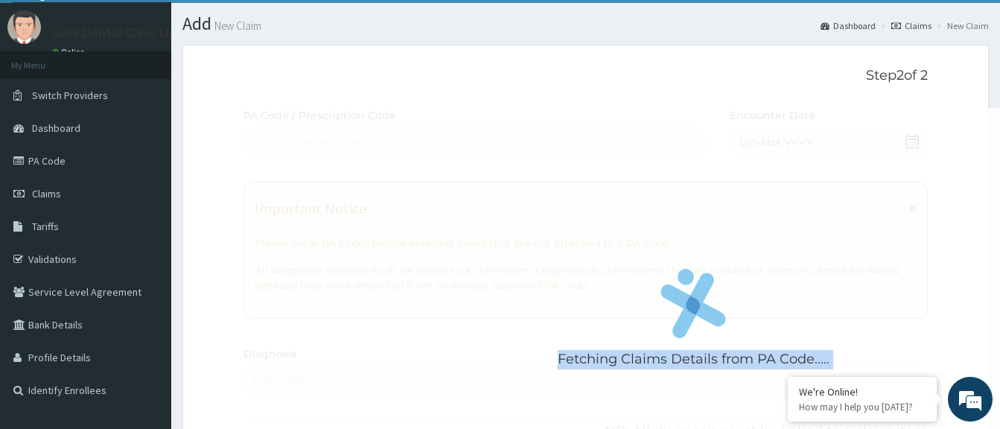
click at [788, 134] on div "Fetching Claims Details from PA Code....." at bounding box center [693, 322] width 900 height 429
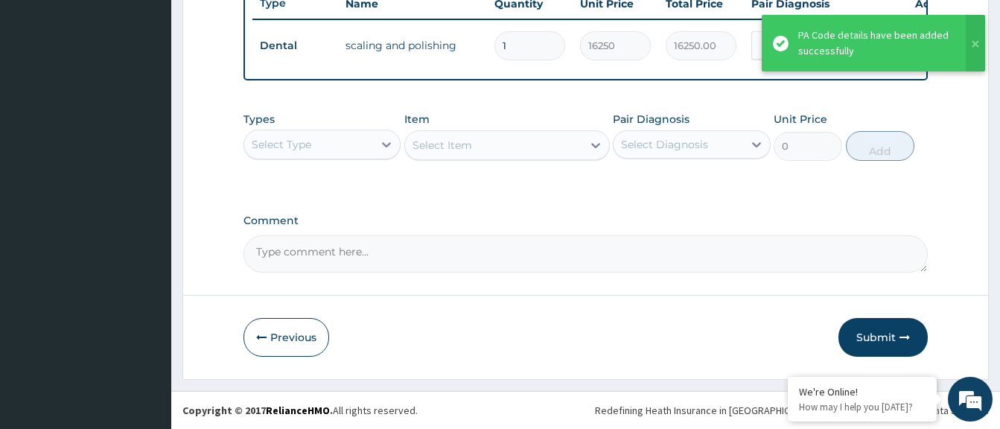
scroll to position [585, 0]
click at [862, 338] on button "Submit" at bounding box center [882, 337] width 89 height 39
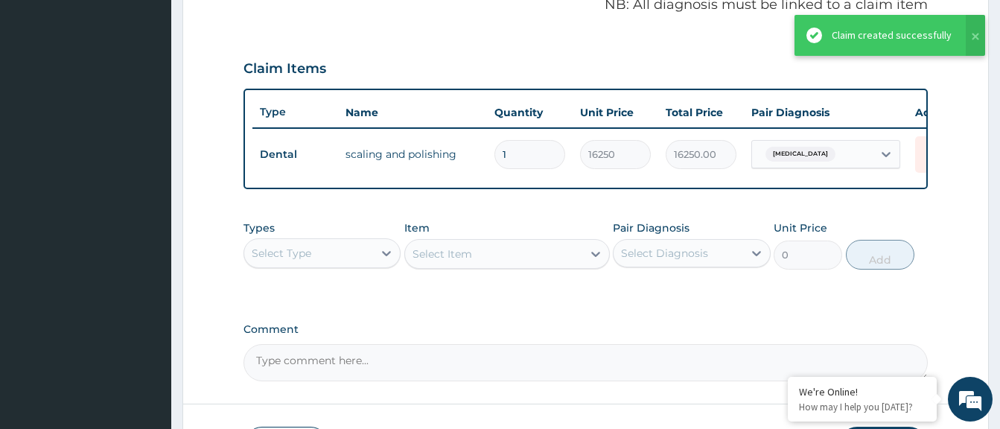
scroll to position [362, 0]
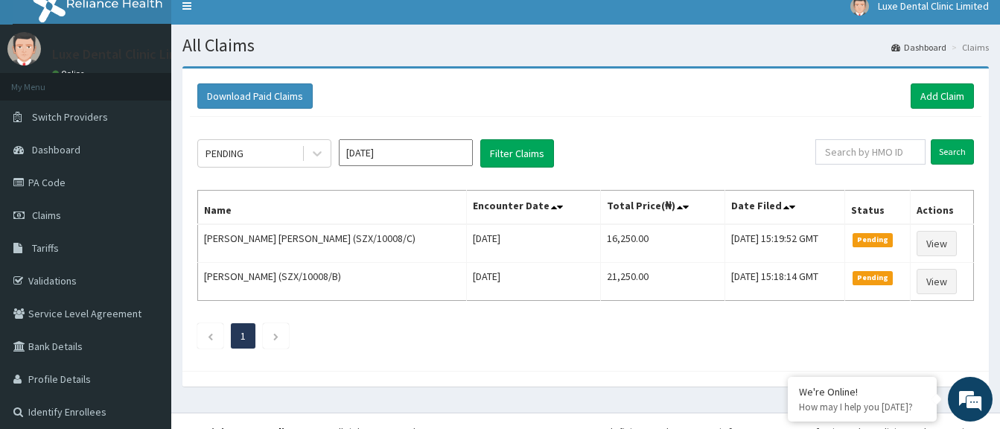
scroll to position [34, 0]
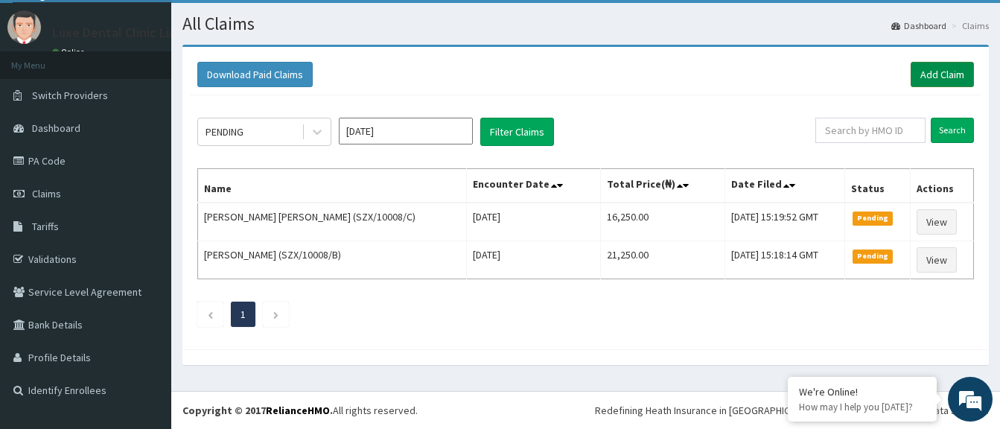
click at [949, 70] on link "Add Claim" at bounding box center [942, 74] width 63 height 25
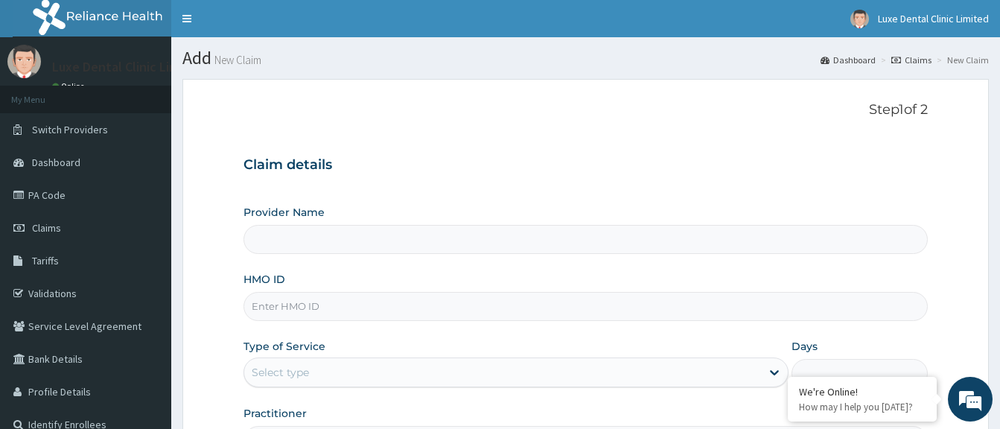
type input "Luxe Dental Clinic Limited"
click at [36, 207] on link "PA Code" at bounding box center [85, 195] width 171 height 33
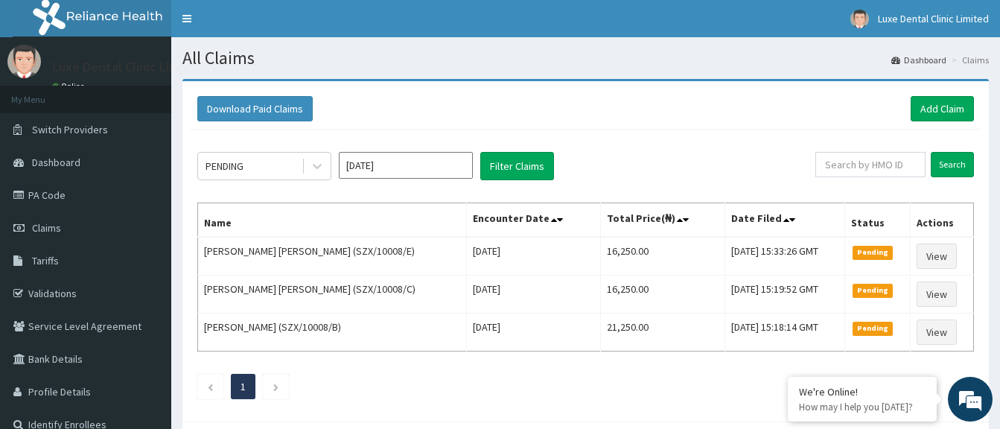
click at [375, 115] on div "Download Paid Claims Add Claim" at bounding box center [585, 108] width 777 height 25
click at [943, 101] on link "Add Claim" at bounding box center [942, 108] width 63 height 25
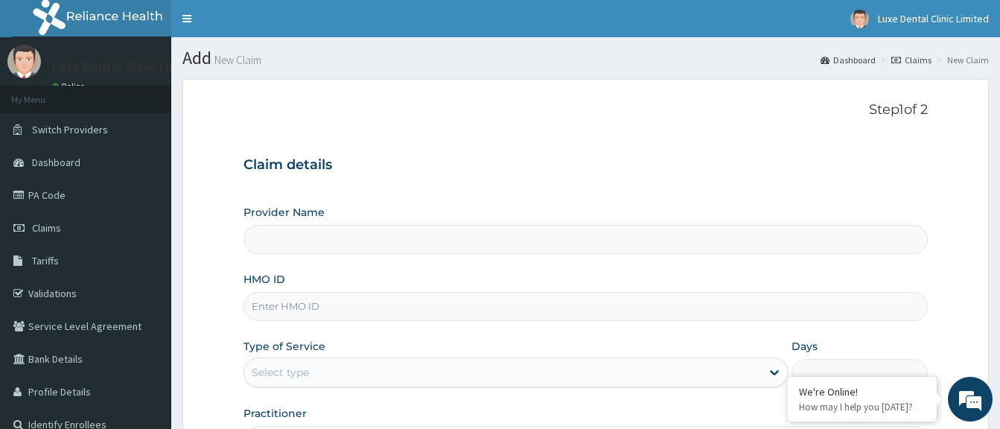
type input "Luxe Dental Clinic Limited"
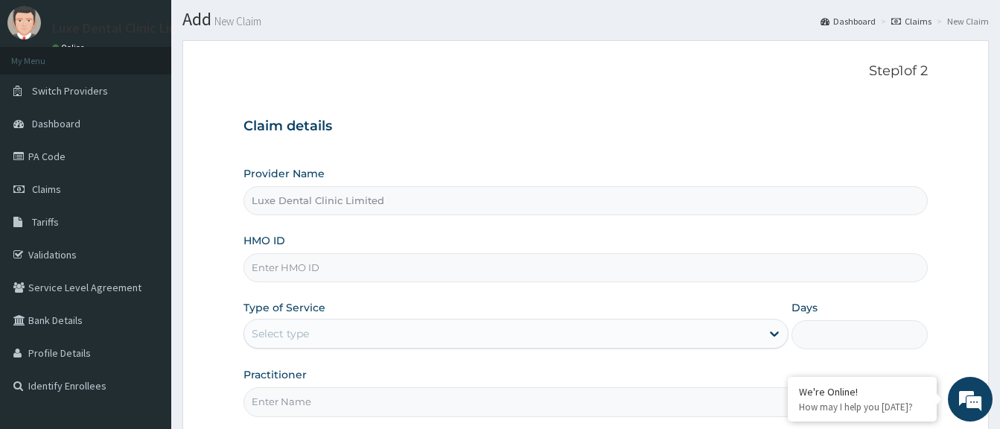
scroll to position [74, 0]
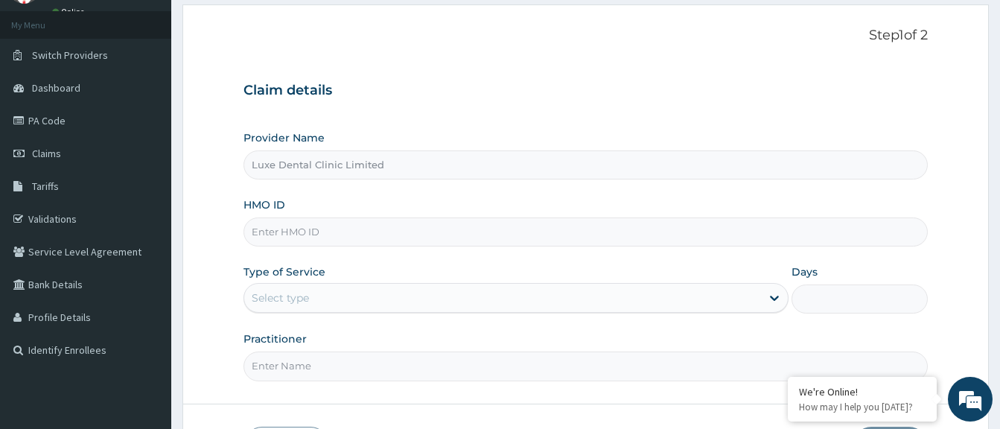
click at [364, 223] on input "HMO ID" at bounding box center [585, 231] width 684 height 29
paste input "SZX/10008/D"
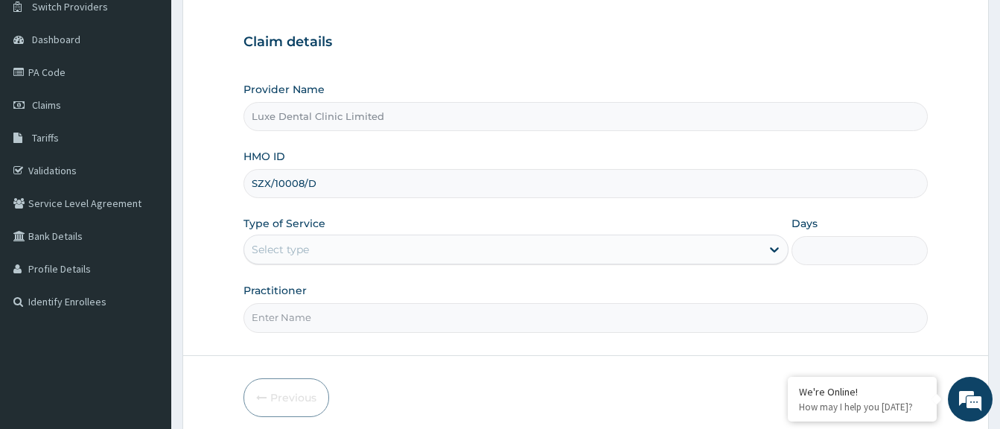
scroll to position [183, 0]
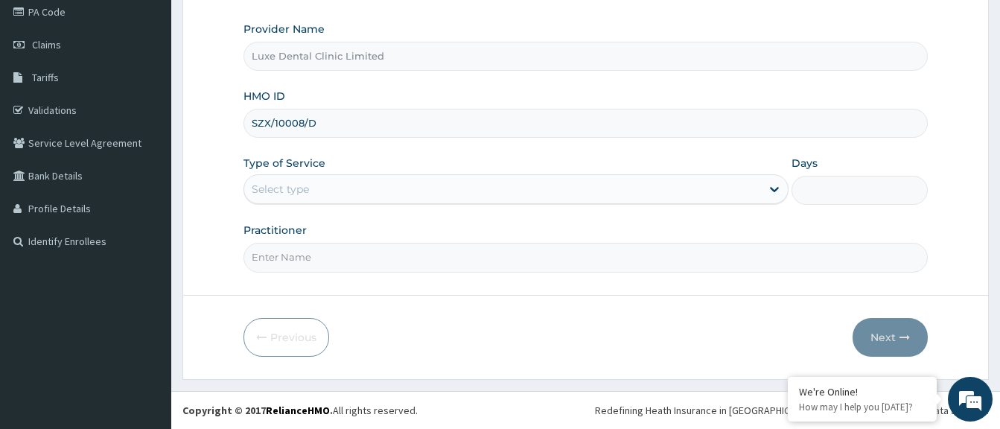
type input "SZX/10008/D"
click at [427, 190] on div "Select type" at bounding box center [502, 189] width 517 height 24
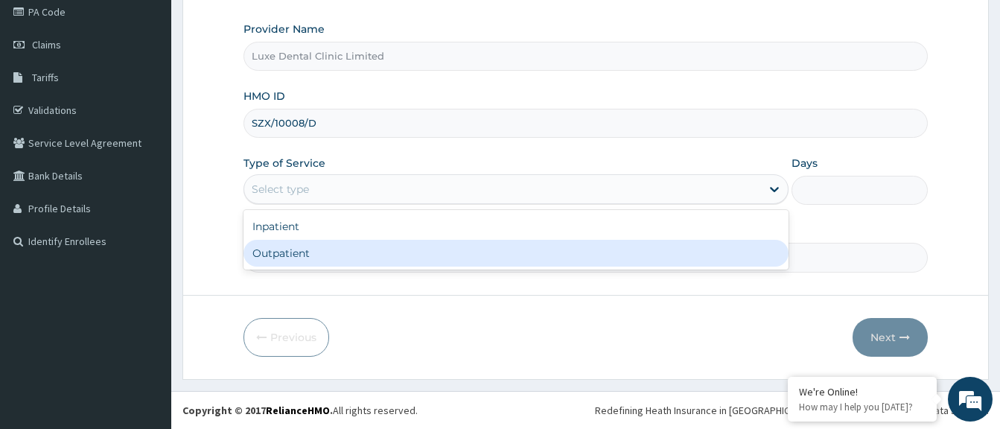
click at [360, 254] on div "Outpatient" at bounding box center [515, 253] width 545 height 27
type input "1"
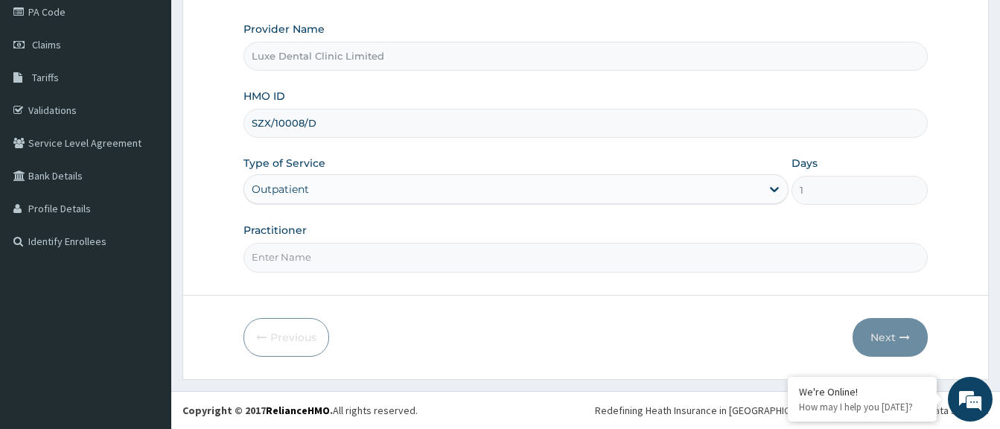
drag, startPoint x: 342, startPoint y: 254, endPoint x: 326, endPoint y: 264, distance: 18.8
click at [342, 254] on input "Practitioner" at bounding box center [585, 257] width 684 height 29
type input "DR OYEMADE"
click at [891, 341] on button "Next" at bounding box center [890, 337] width 75 height 39
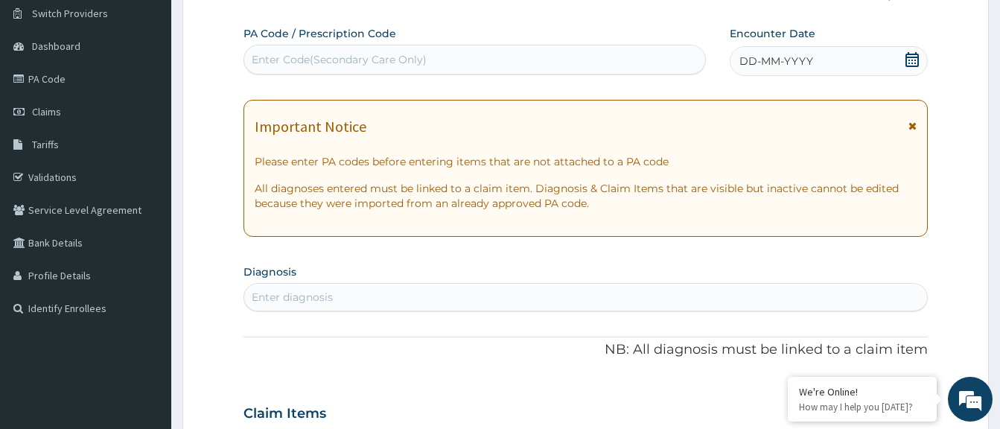
scroll to position [0, 0]
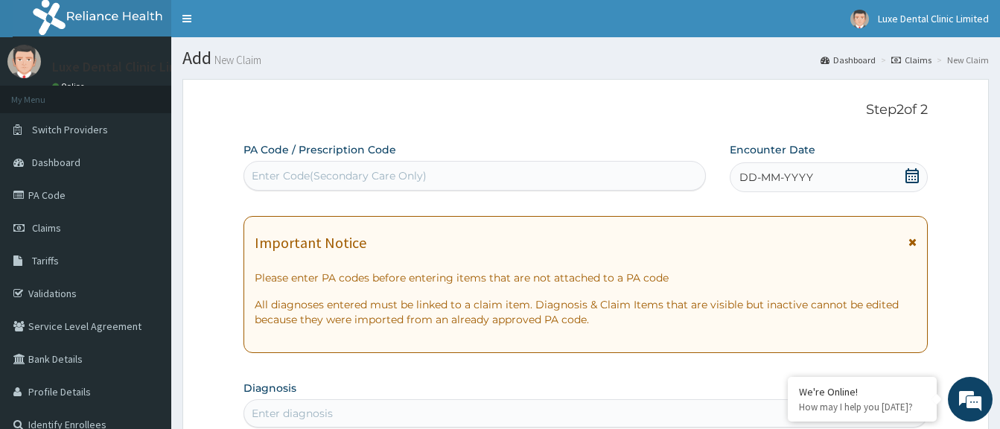
click at [543, 172] on div "Enter Code(Secondary Care Only)" at bounding box center [474, 176] width 461 height 24
paste input "PA/B37CB4"
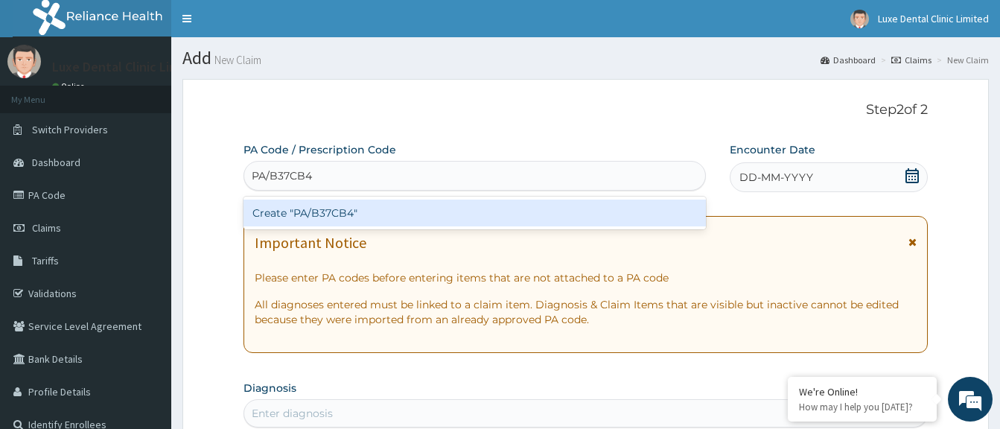
type input "PA/B37CB4"
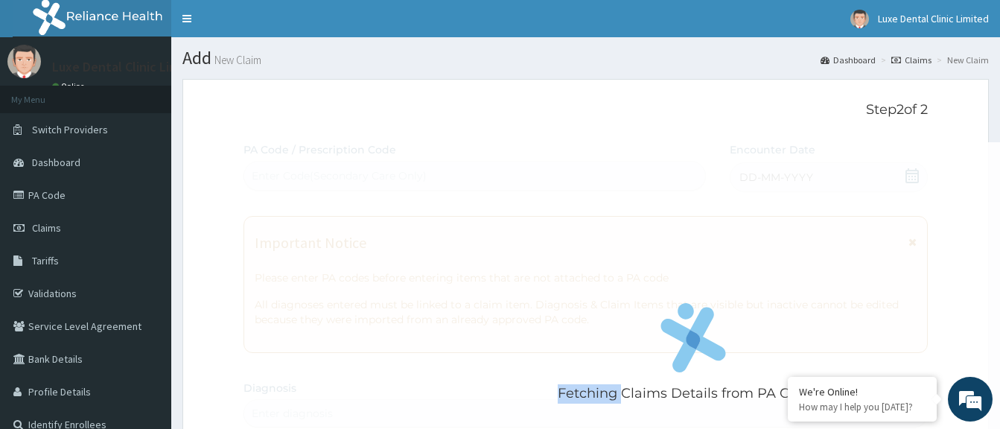
click at [805, 171] on div "Fetching Claims Details from PA Code....." at bounding box center [693, 356] width 900 height 429
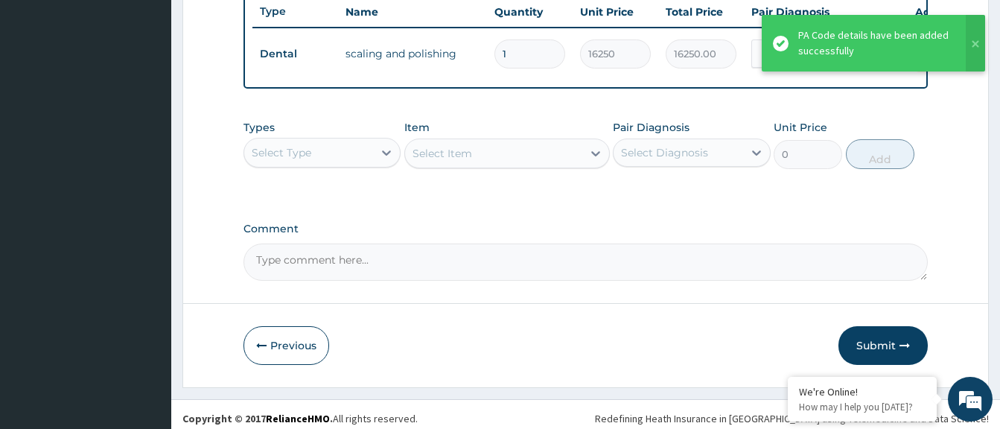
scroll to position [585, 0]
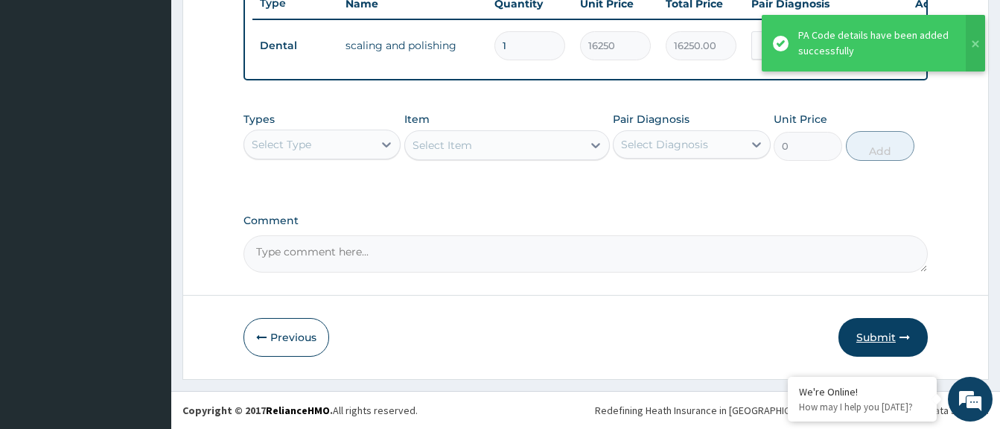
click at [866, 332] on button "Submit" at bounding box center [882, 337] width 89 height 39
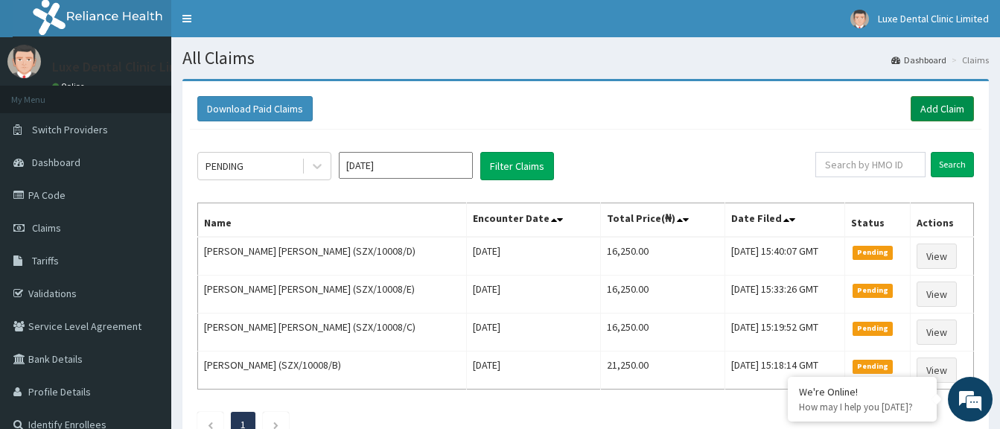
click at [930, 112] on link "Add Claim" at bounding box center [942, 108] width 63 height 25
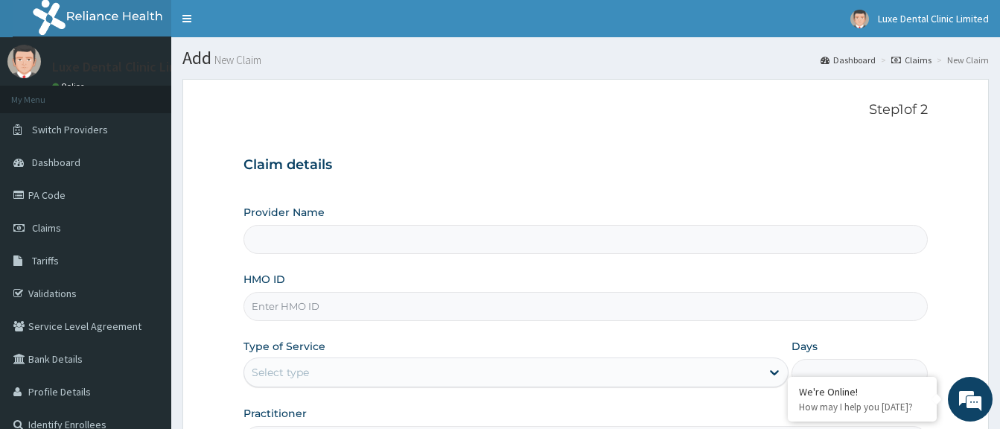
type input "Luxe Dental Clinic Limited"
click at [462, 308] on input "HMO ID" at bounding box center [585, 306] width 684 height 29
paste input "SZX/10008/F"
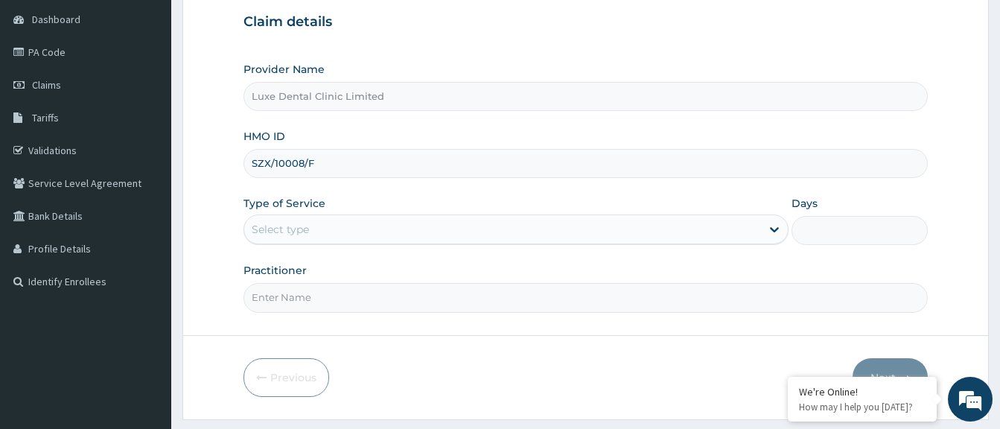
scroll to position [149, 0]
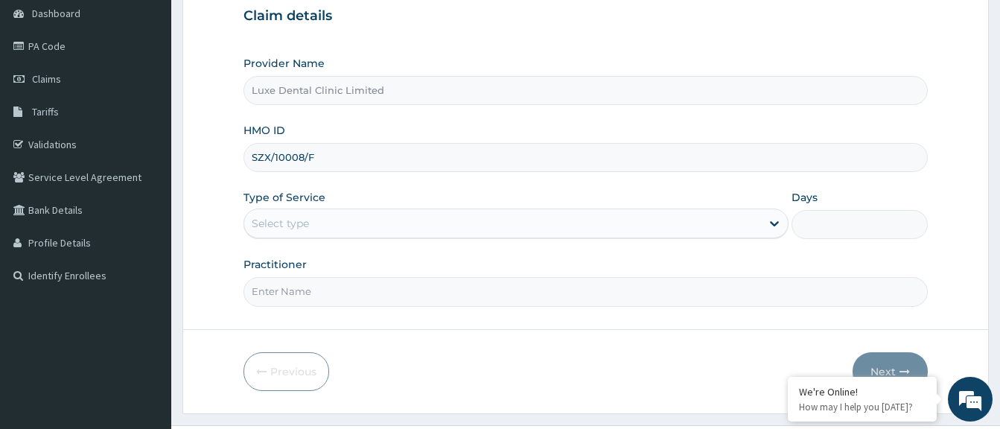
type input "SZX/10008/F"
click at [551, 216] on div "Select type" at bounding box center [502, 223] width 517 height 24
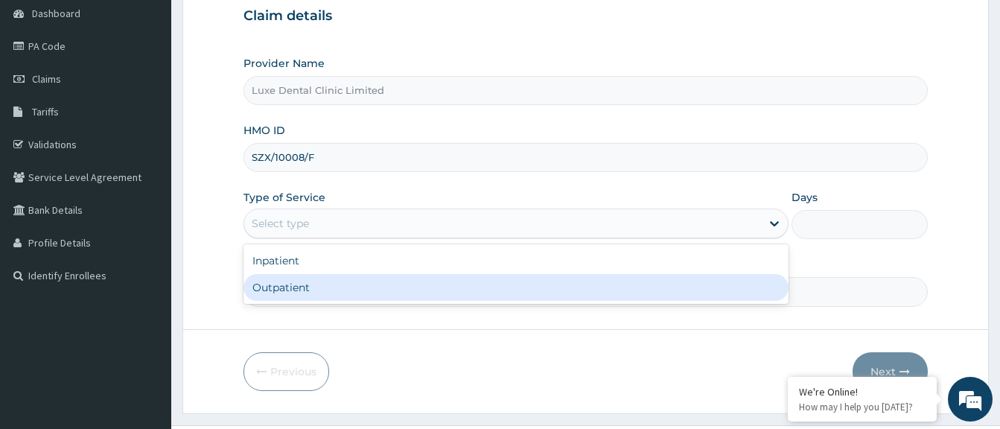
click at [450, 296] on div "Outpatient" at bounding box center [515, 287] width 545 height 27
type input "1"
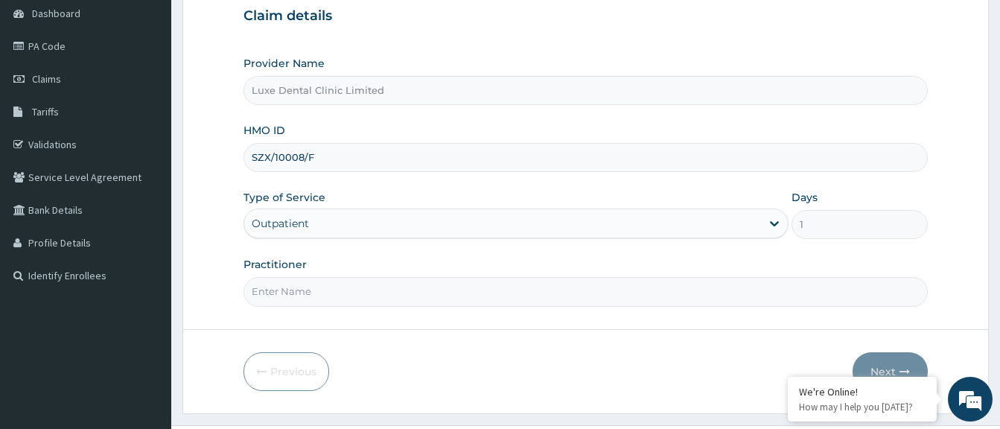
scroll to position [0, 0]
click at [427, 288] on input "Practitioner" at bounding box center [585, 291] width 684 height 29
click at [348, 290] on input "Practitioner" at bounding box center [585, 291] width 684 height 29
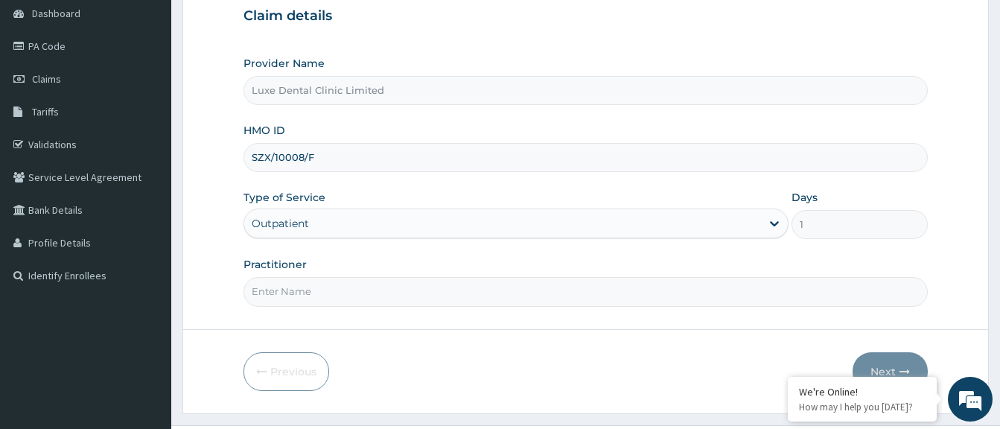
type input "[PERSON_NAME]"
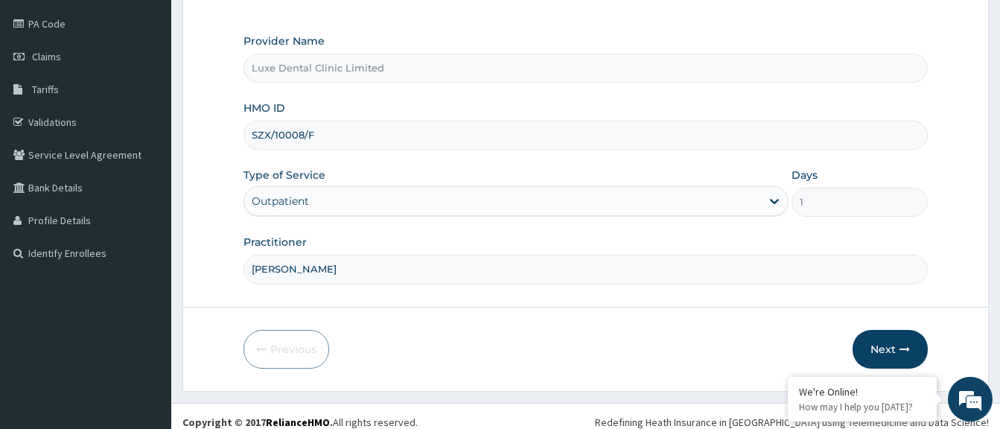
scroll to position [183, 0]
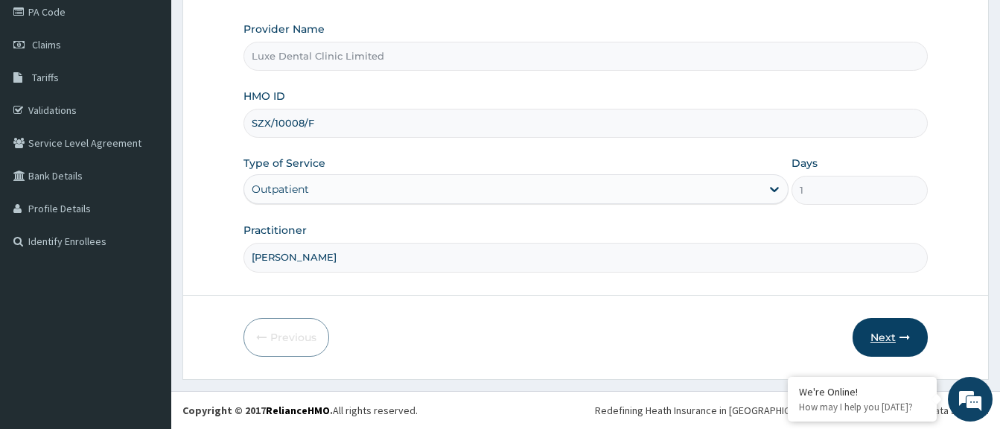
click at [892, 333] on button "Next" at bounding box center [890, 337] width 75 height 39
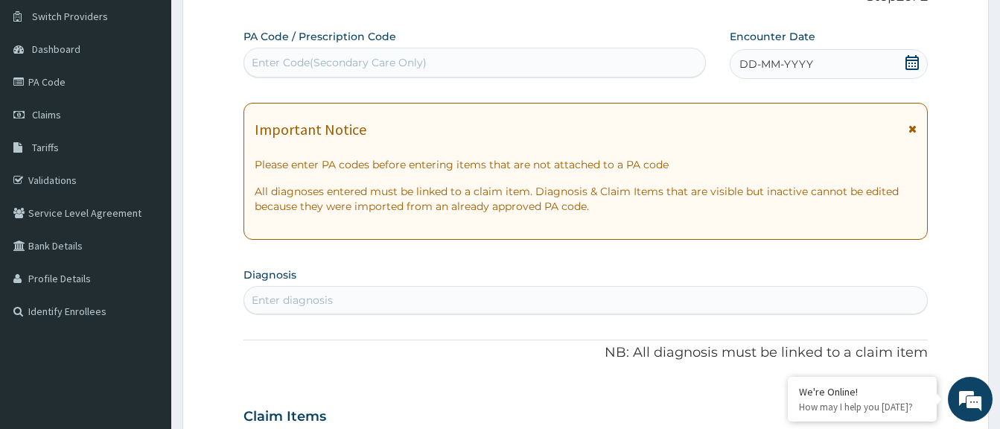
scroll to position [34, 0]
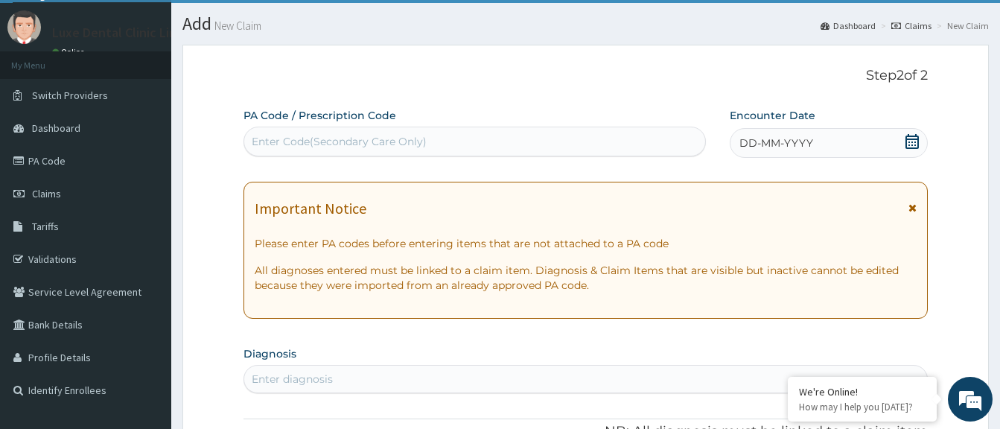
click at [494, 133] on div "Enter Code(Secondary Care Only)" at bounding box center [474, 142] width 461 height 24
paste input "PA/5EF5C0"
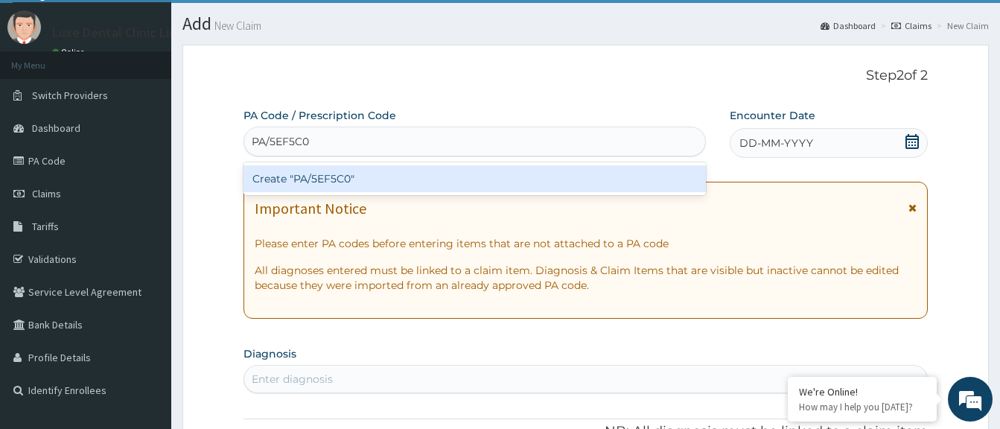
type input "PA/5EF5C0"
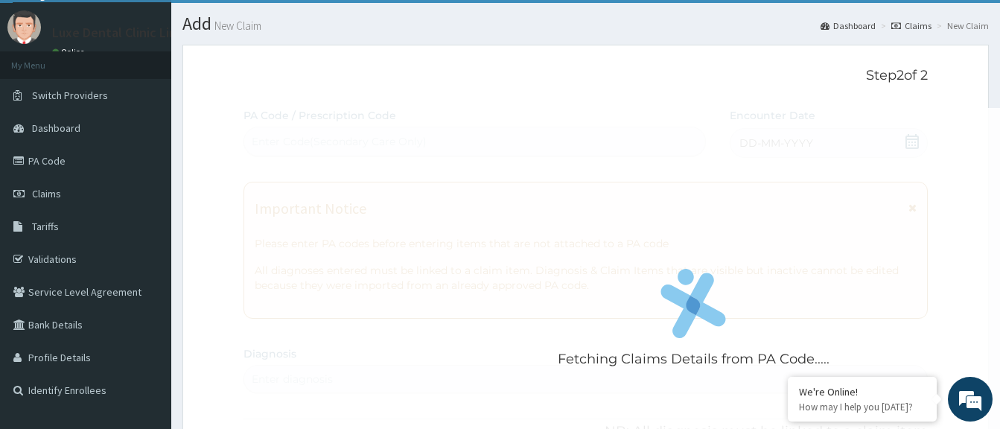
click at [762, 142] on div "Fetching Claims Details from PA Code....." at bounding box center [693, 322] width 900 height 429
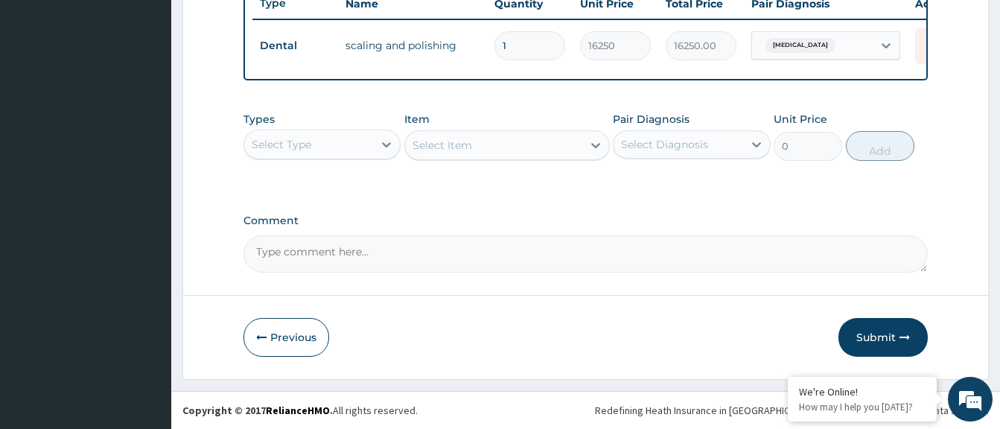
scroll to position [585, 0]
click at [861, 334] on button "Submit" at bounding box center [882, 337] width 89 height 39
